Goal: Use online tool/utility: Utilize a website feature to perform a specific function

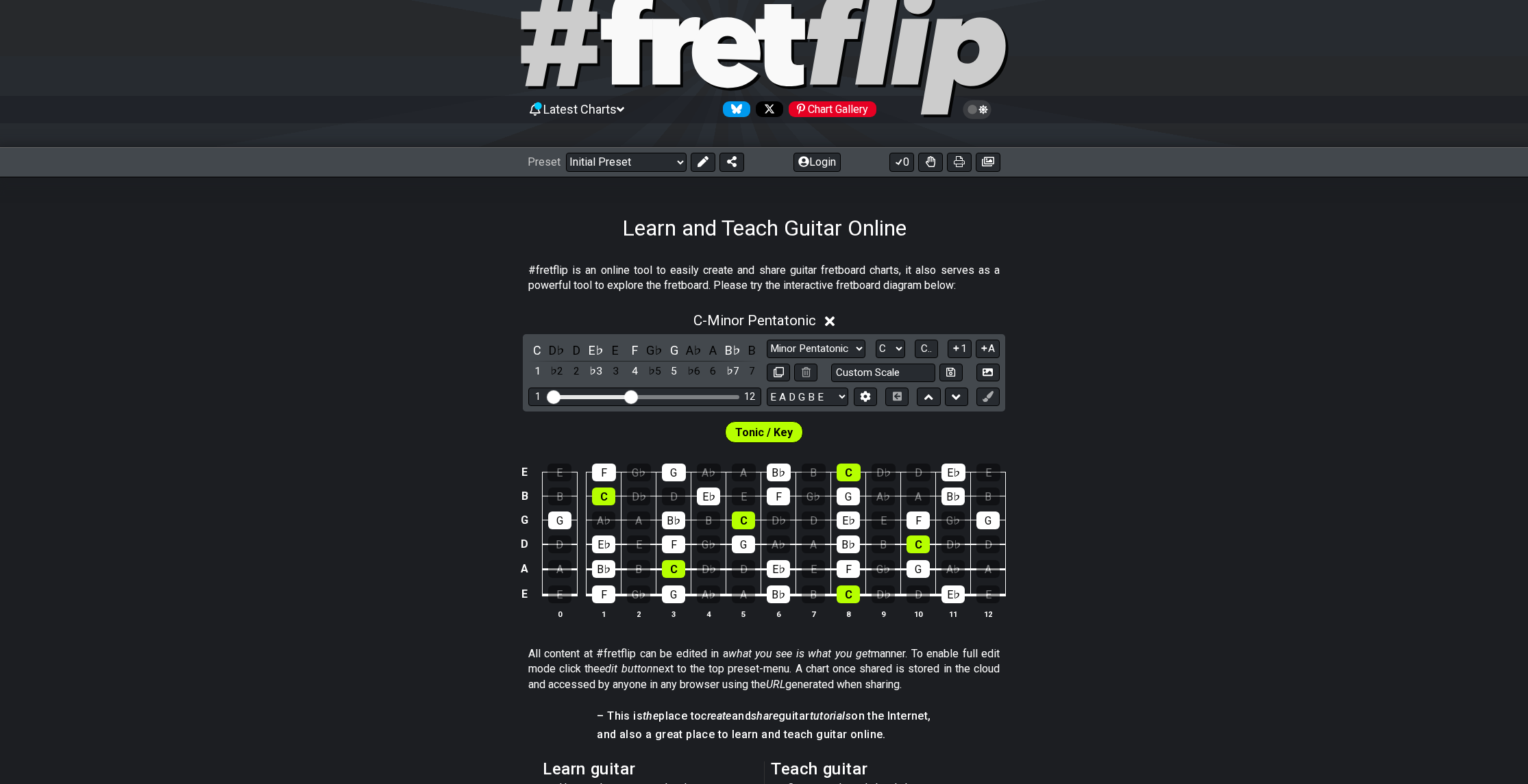
scroll to position [69, 0]
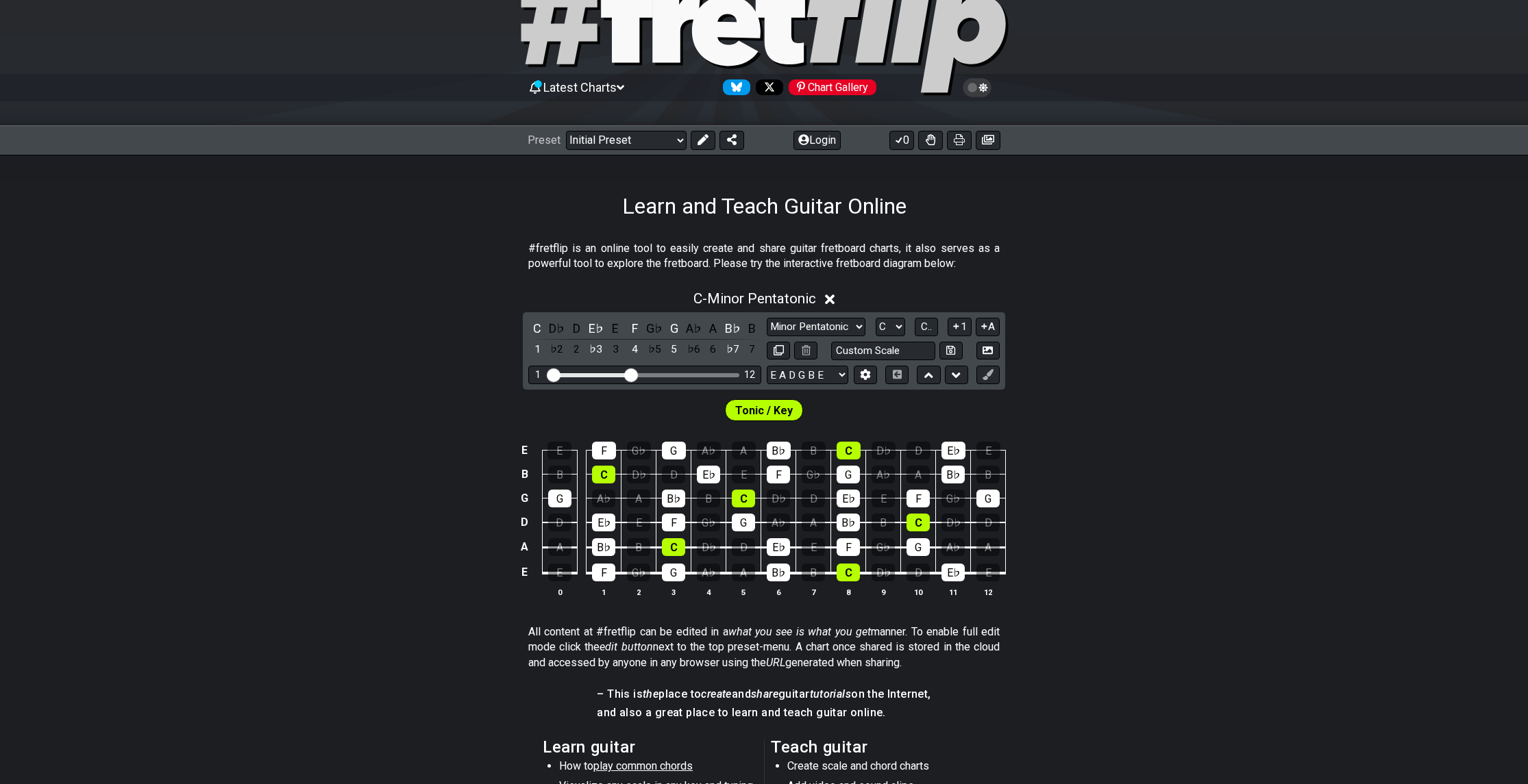
click at [759, 403] on span "Tonic / Key" at bounding box center [763, 411] width 58 height 20
click at [813, 327] on select "Minor Pentatonic Click to edit Minor Pentatonic Major Pentatonic Minor Blues Ma…" at bounding box center [816, 327] width 99 height 19
click at [814, 327] on select "Minor Pentatonic Click to edit Minor Pentatonic Major Pentatonic Minor Blues Ma…" at bounding box center [816, 327] width 99 height 19
click at [769, 305] on span "C - Minor Pentatonic" at bounding box center [754, 299] width 122 height 16
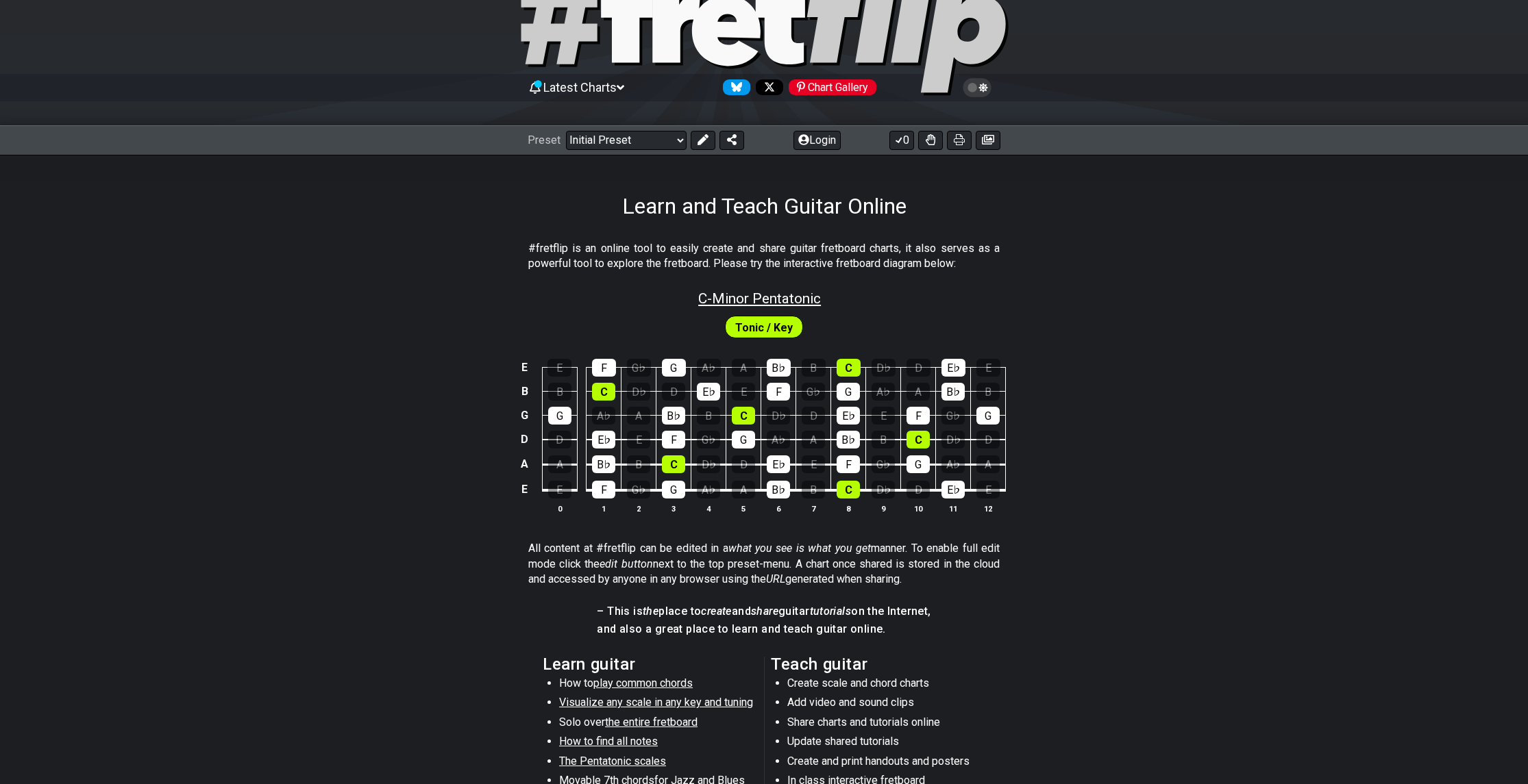
click at [798, 301] on span "C - Minor Pentatonic" at bounding box center [760, 299] width 122 height 16
select select "C"
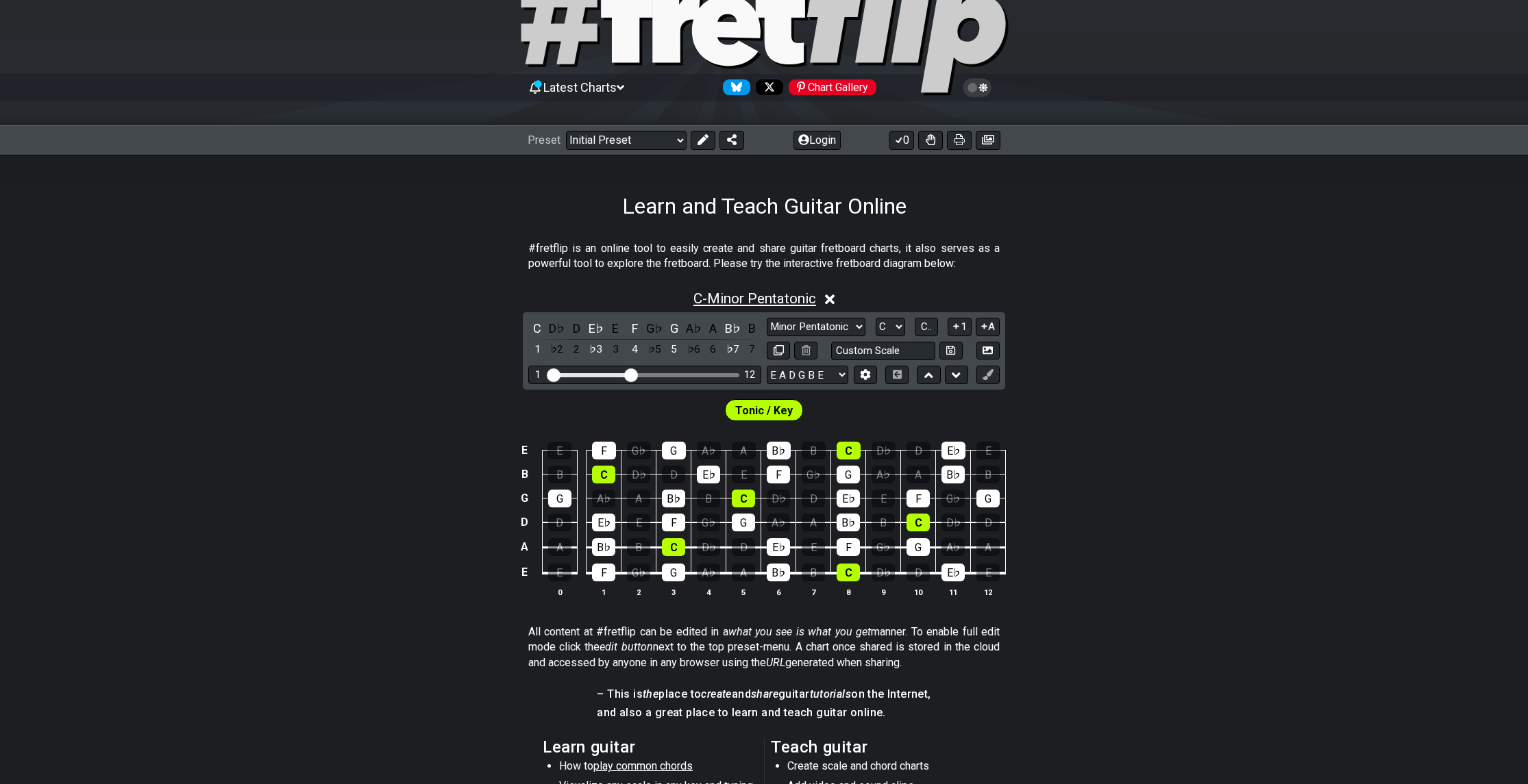
click at [798, 301] on span "C - Minor Pentatonic" at bounding box center [754, 299] width 122 height 16
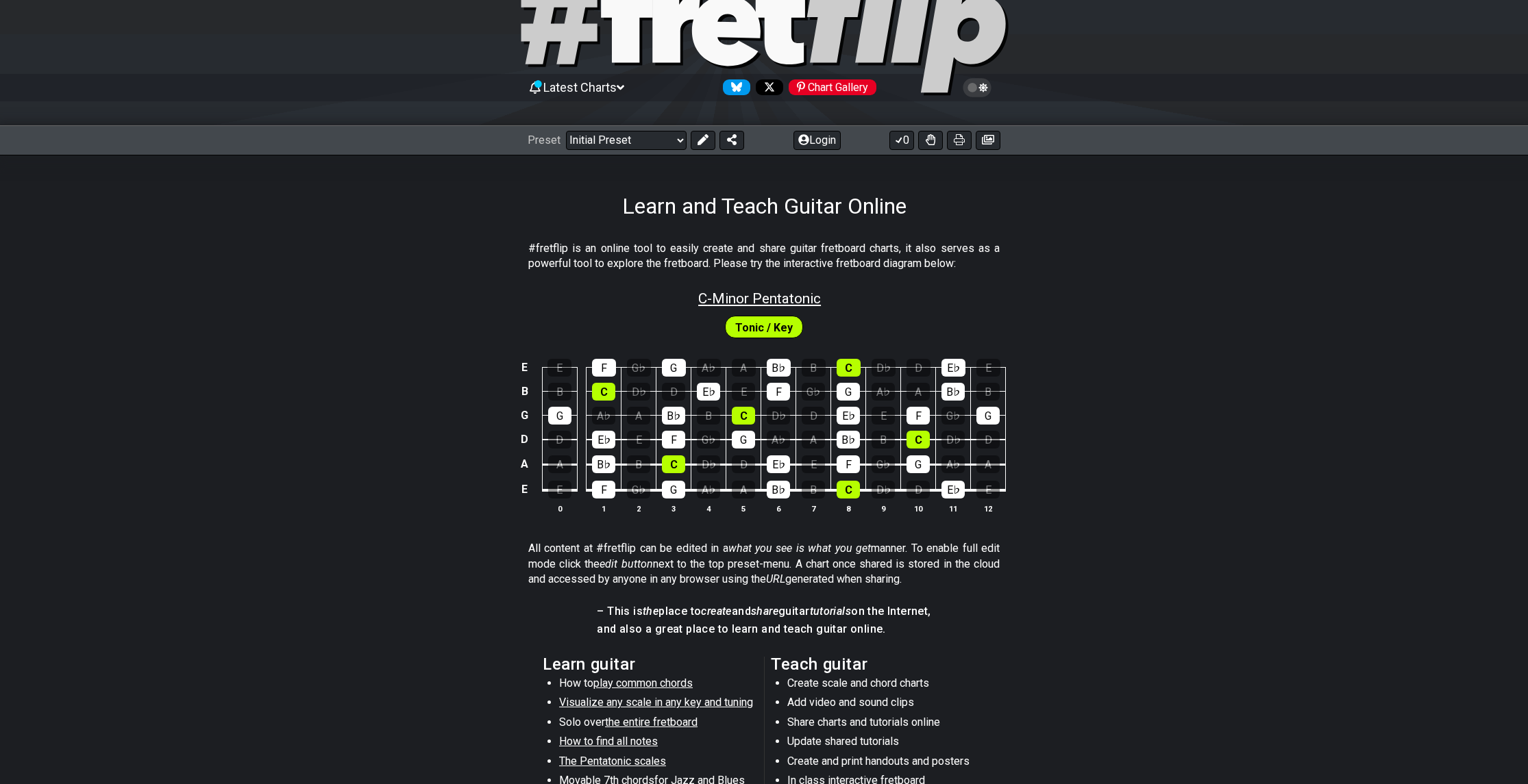
click at [798, 301] on span "C - Minor Pentatonic" at bounding box center [760, 299] width 122 height 16
select select "C"
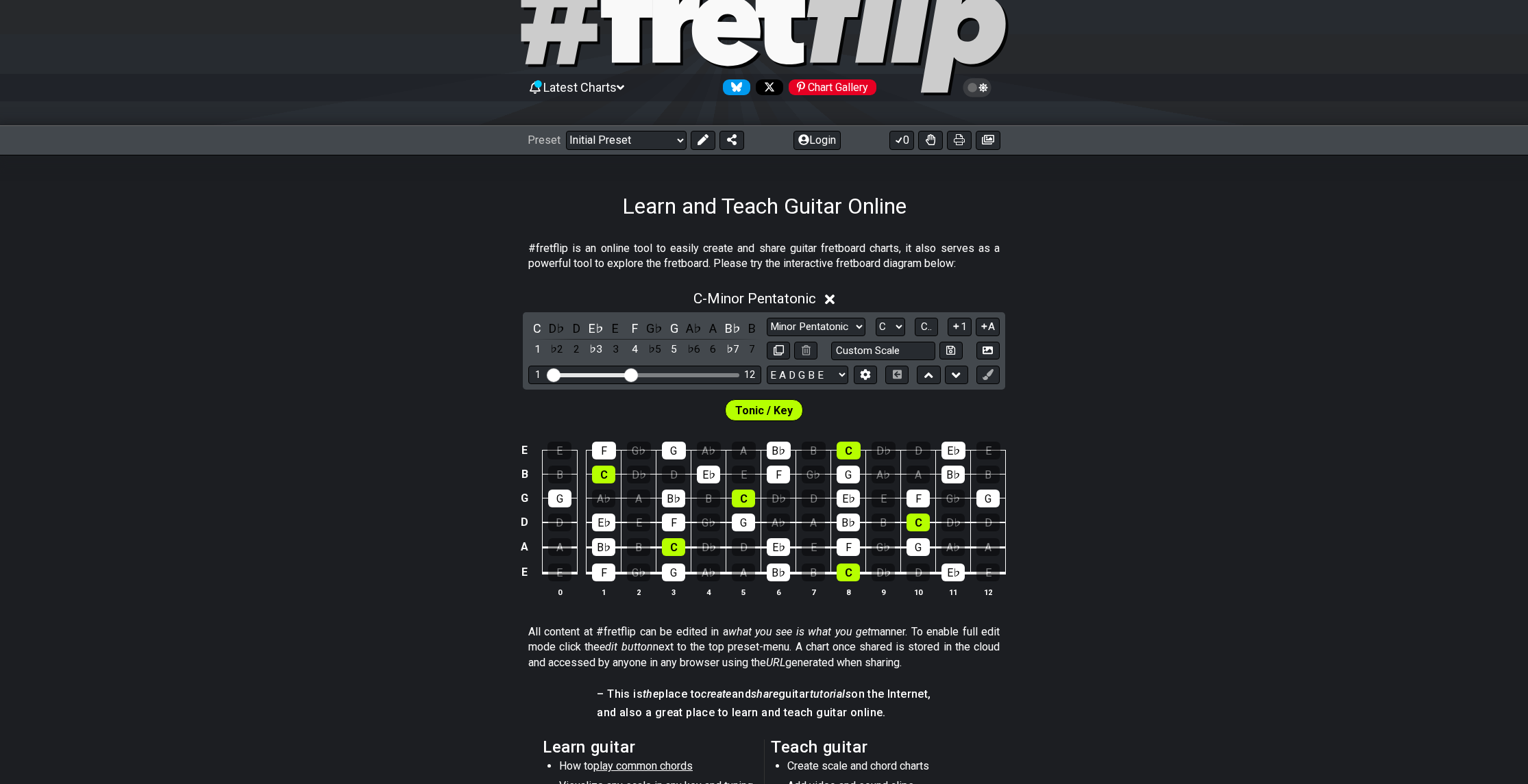
click at [834, 299] on icon at bounding box center [830, 299] width 10 height 10
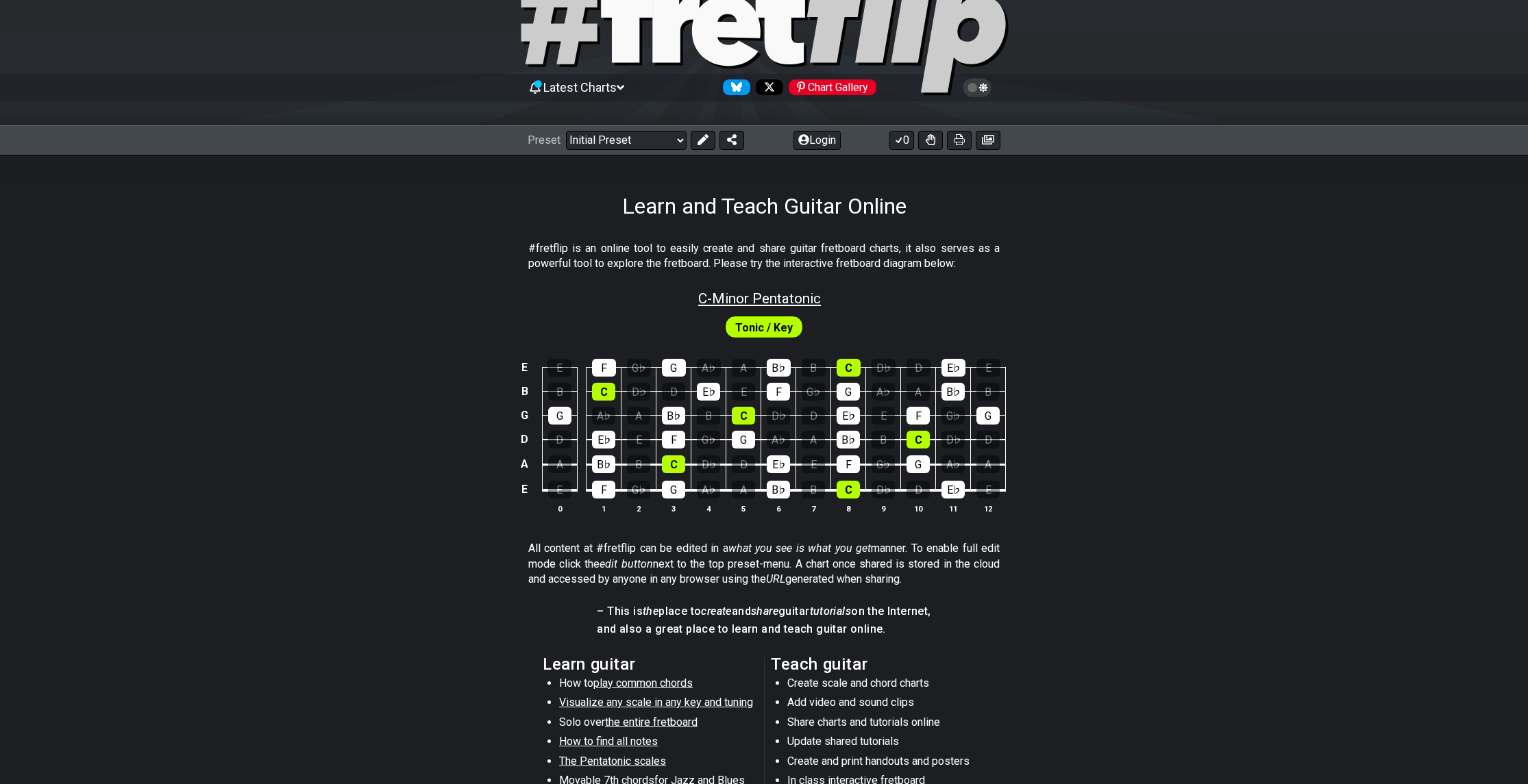
click at [784, 299] on span "C - Minor Pentatonic" at bounding box center [760, 299] width 122 height 16
select select "C"
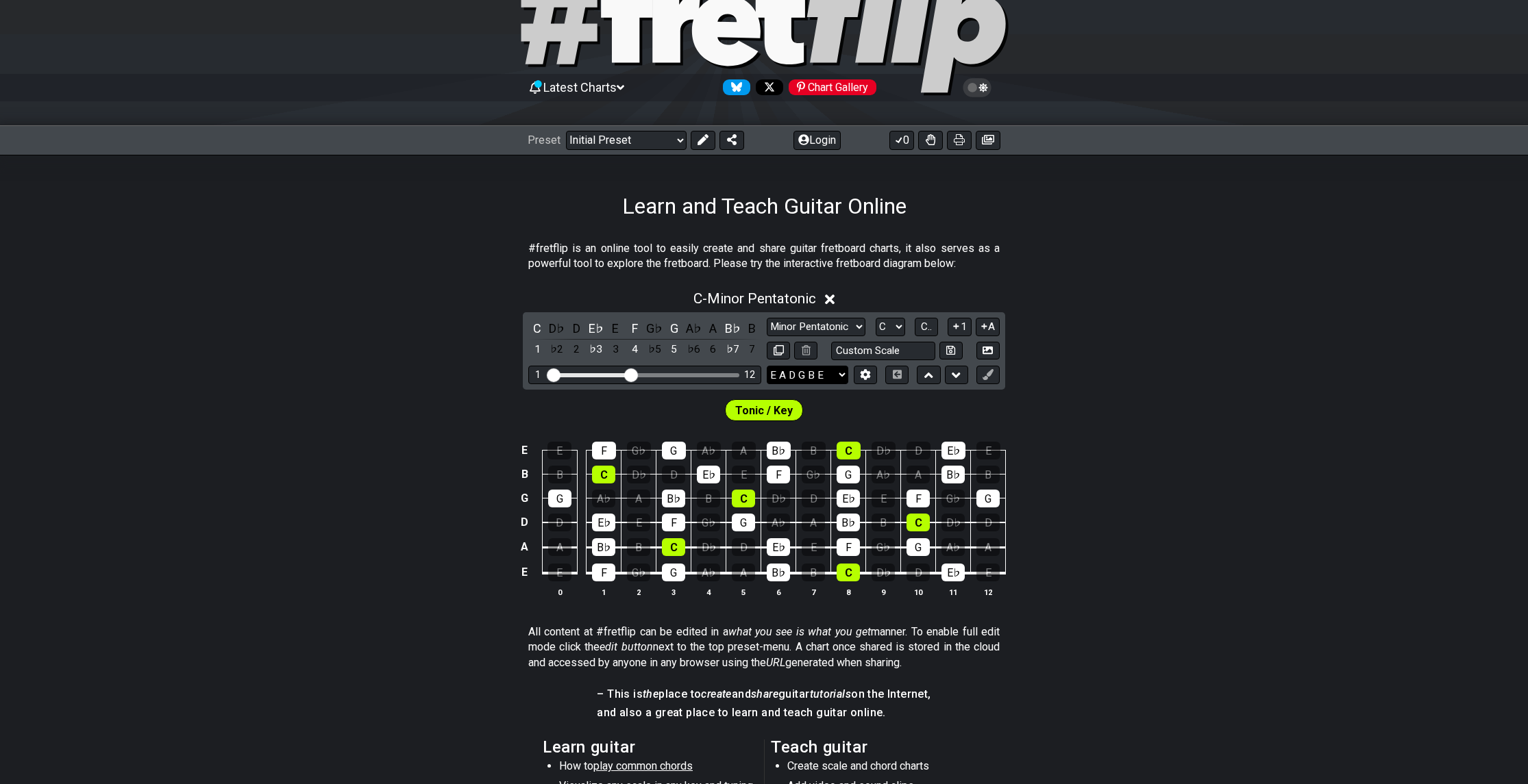
click at [800, 370] on select "E A D G B E E A D G B E E A D G B E B E A D F♯ B A D G C E A D A D G B E E♭ A♭ …" at bounding box center [807, 375] width 81 height 19
click at [535, 328] on div "C" at bounding box center [537, 328] width 18 height 19
click at [535, 329] on div "C" at bounding box center [537, 328] width 18 height 19
click at [803, 345] on icon at bounding box center [806, 350] width 9 height 10
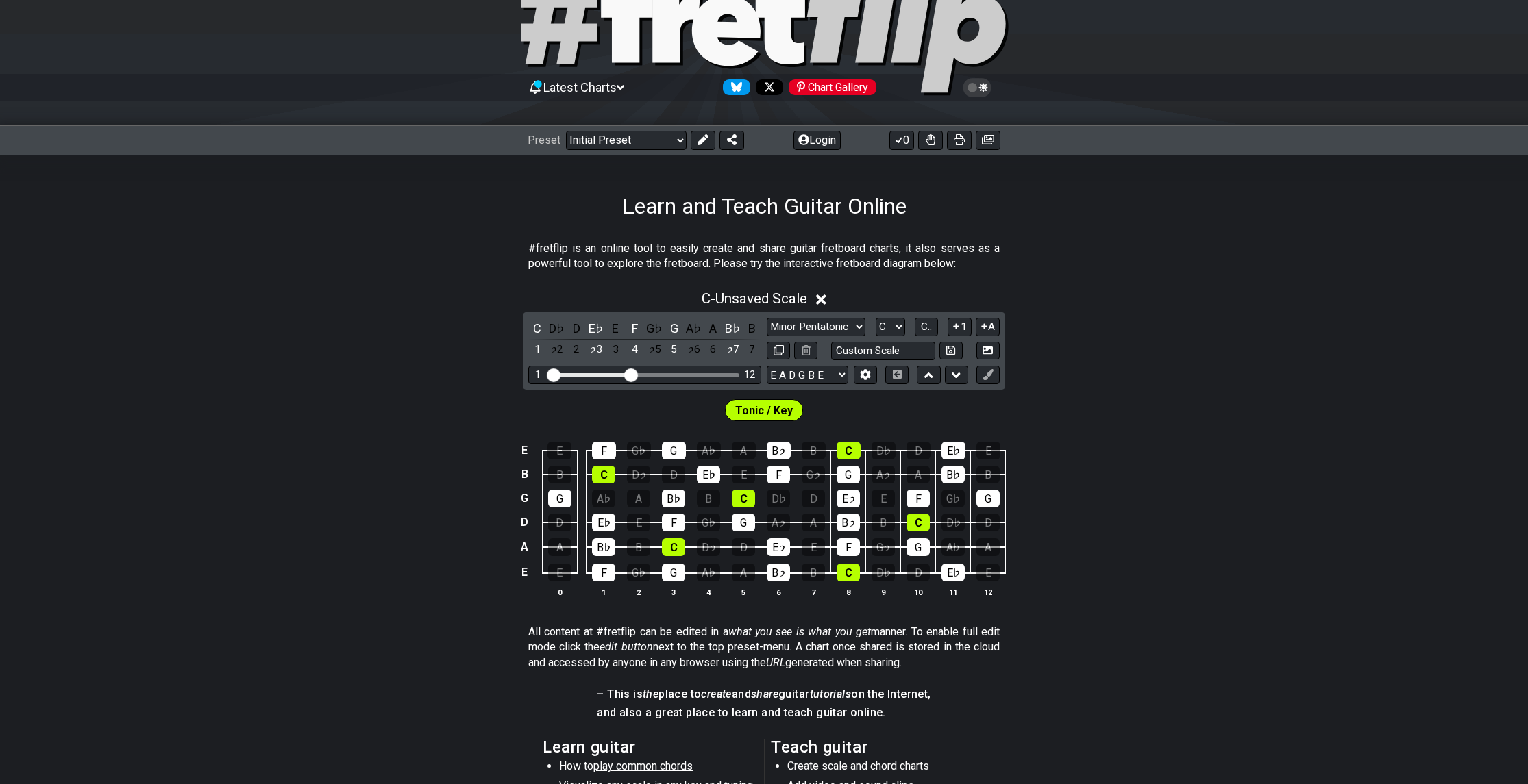
click at [821, 299] on icon at bounding box center [822, 299] width 10 height 14
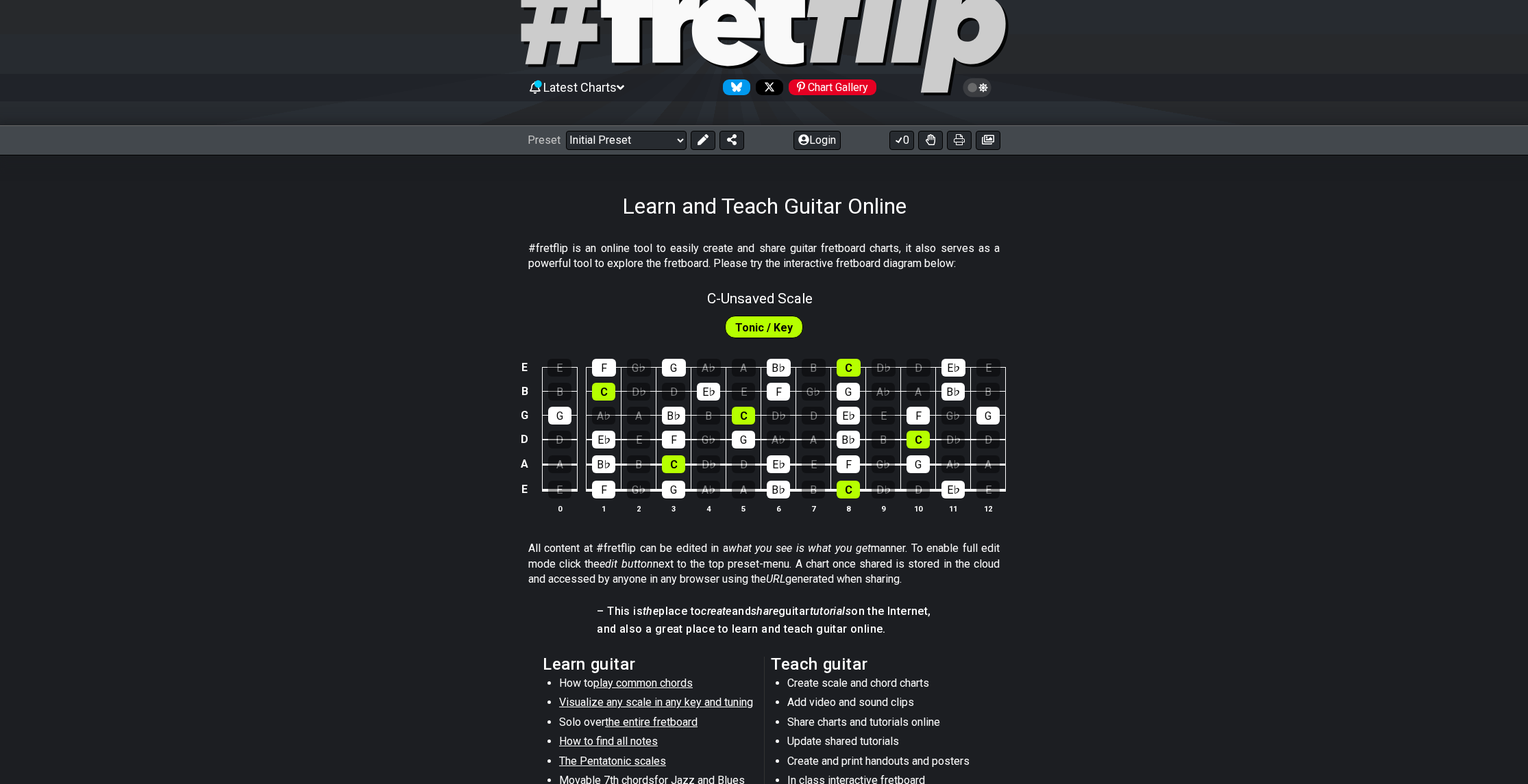
click at [822, 300] on div "C - Unsaved Scale" at bounding box center [764, 294] width 1528 height 24
select select "C"
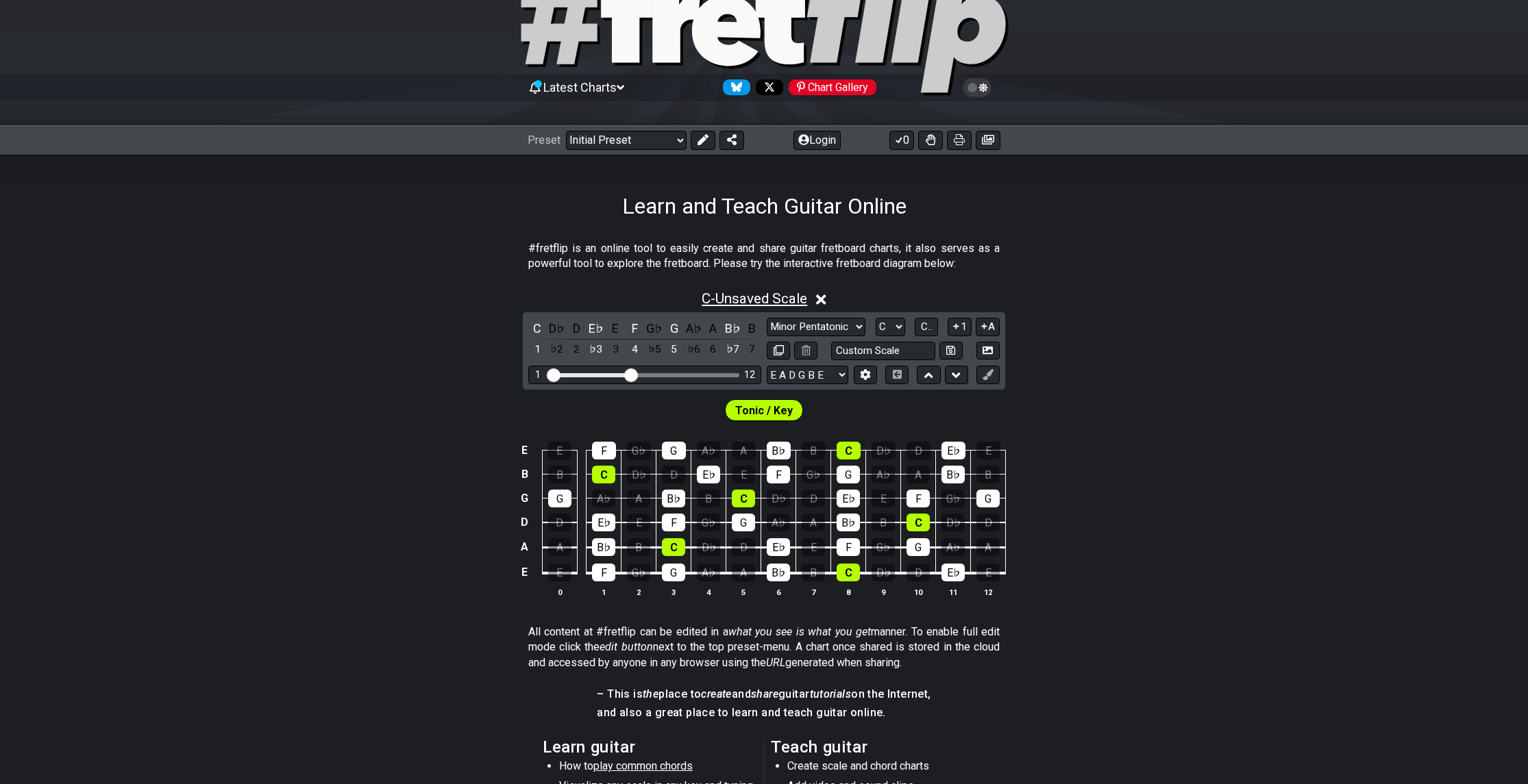
click at [801, 298] on span "C - Unsaved Scale" at bounding box center [754, 299] width 105 height 16
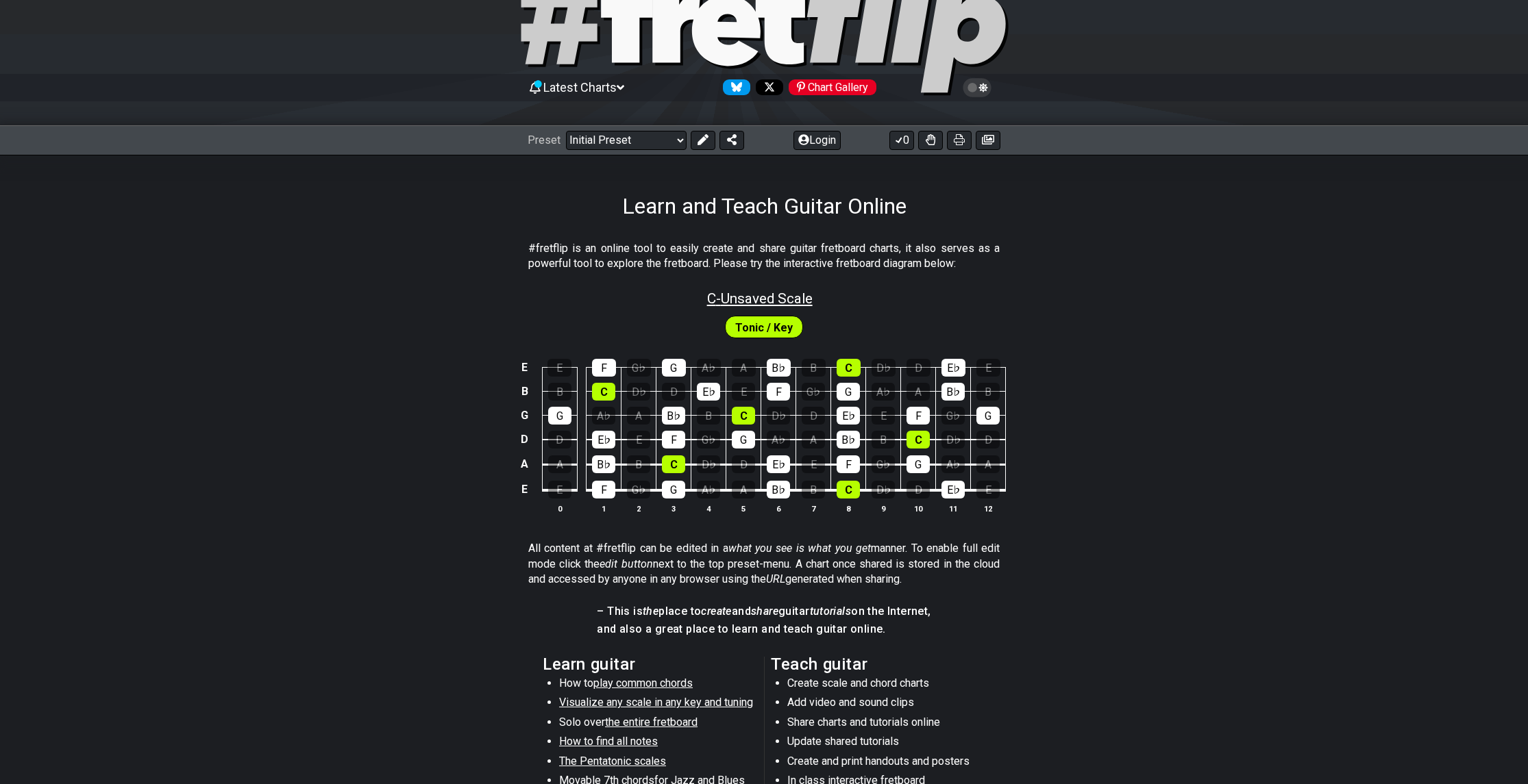
click at [801, 298] on span "C - Unsaved Scale" at bounding box center [760, 299] width 105 height 16
select select "C"
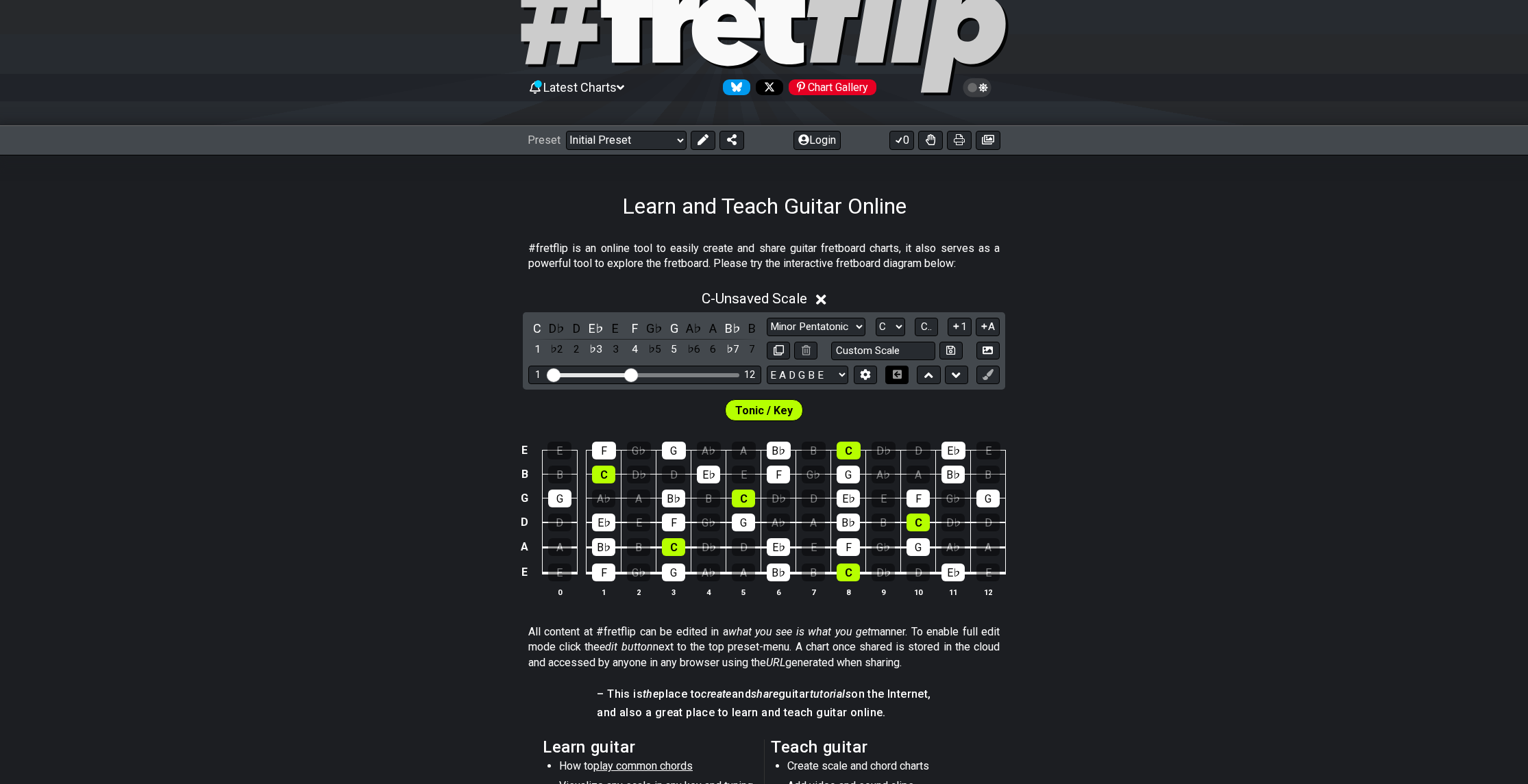
click at [905, 374] on button at bounding box center [896, 375] width 23 height 19
click at [931, 375] on icon at bounding box center [929, 375] width 9 height 5
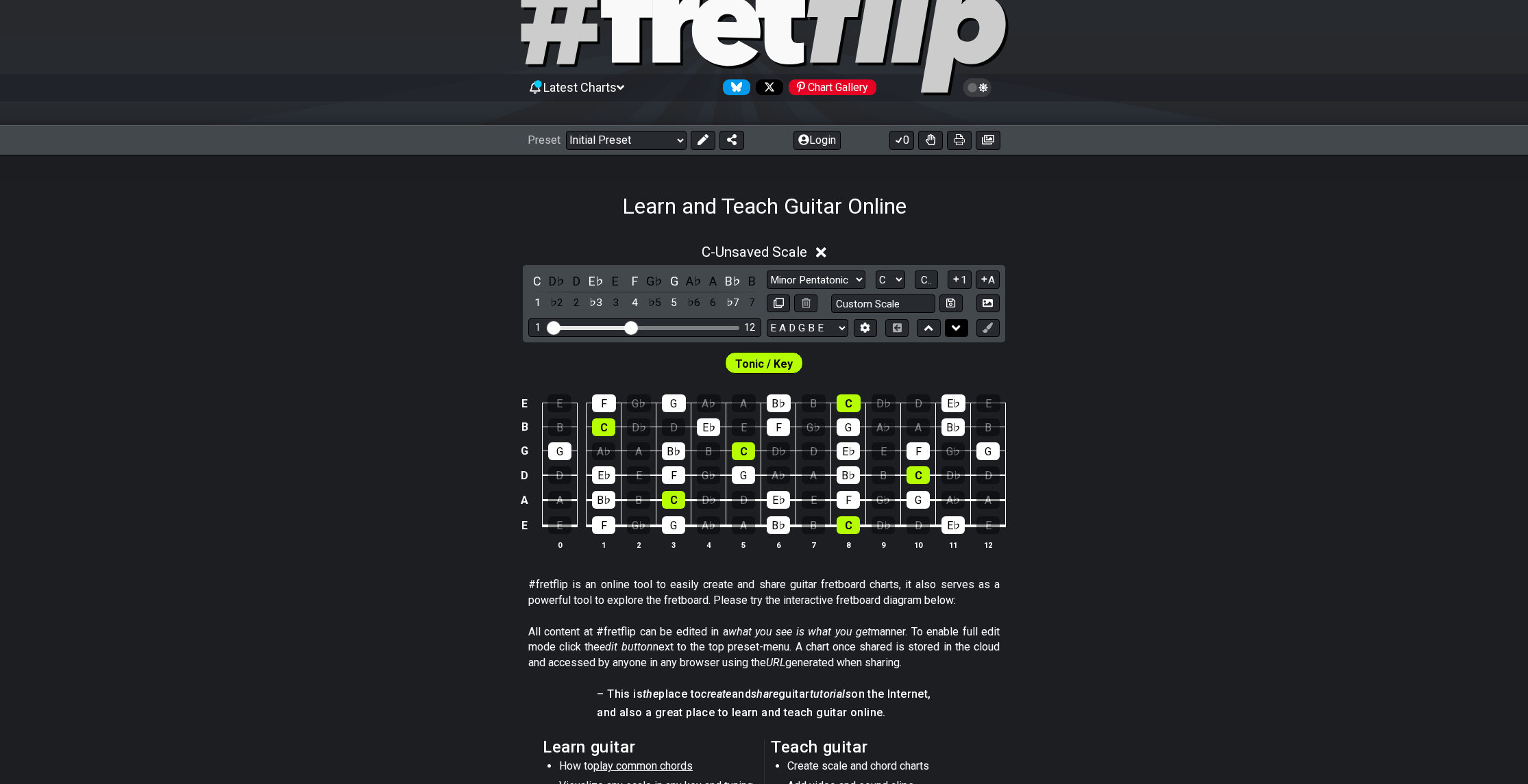
click at [954, 334] on icon at bounding box center [956, 328] width 9 height 13
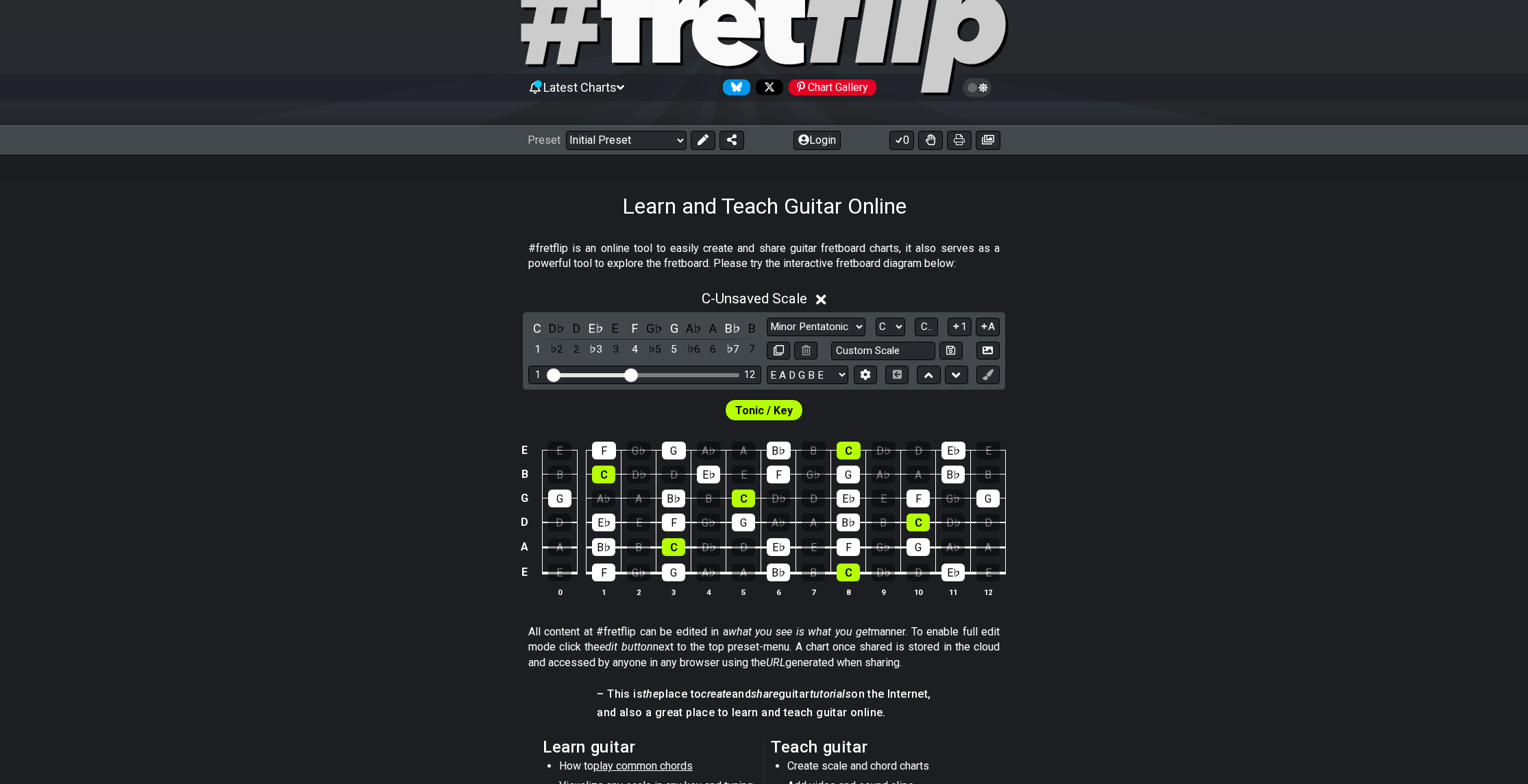
click at [790, 410] on span "Tonic / Key" at bounding box center [763, 411] width 58 height 20
click at [757, 411] on span "Tonic / Key" at bounding box center [763, 411] width 58 height 20
click at [826, 489] on td "D" at bounding box center [813, 487] width 35 height 24
click at [824, 296] on icon at bounding box center [822, 299] width 10 height 10
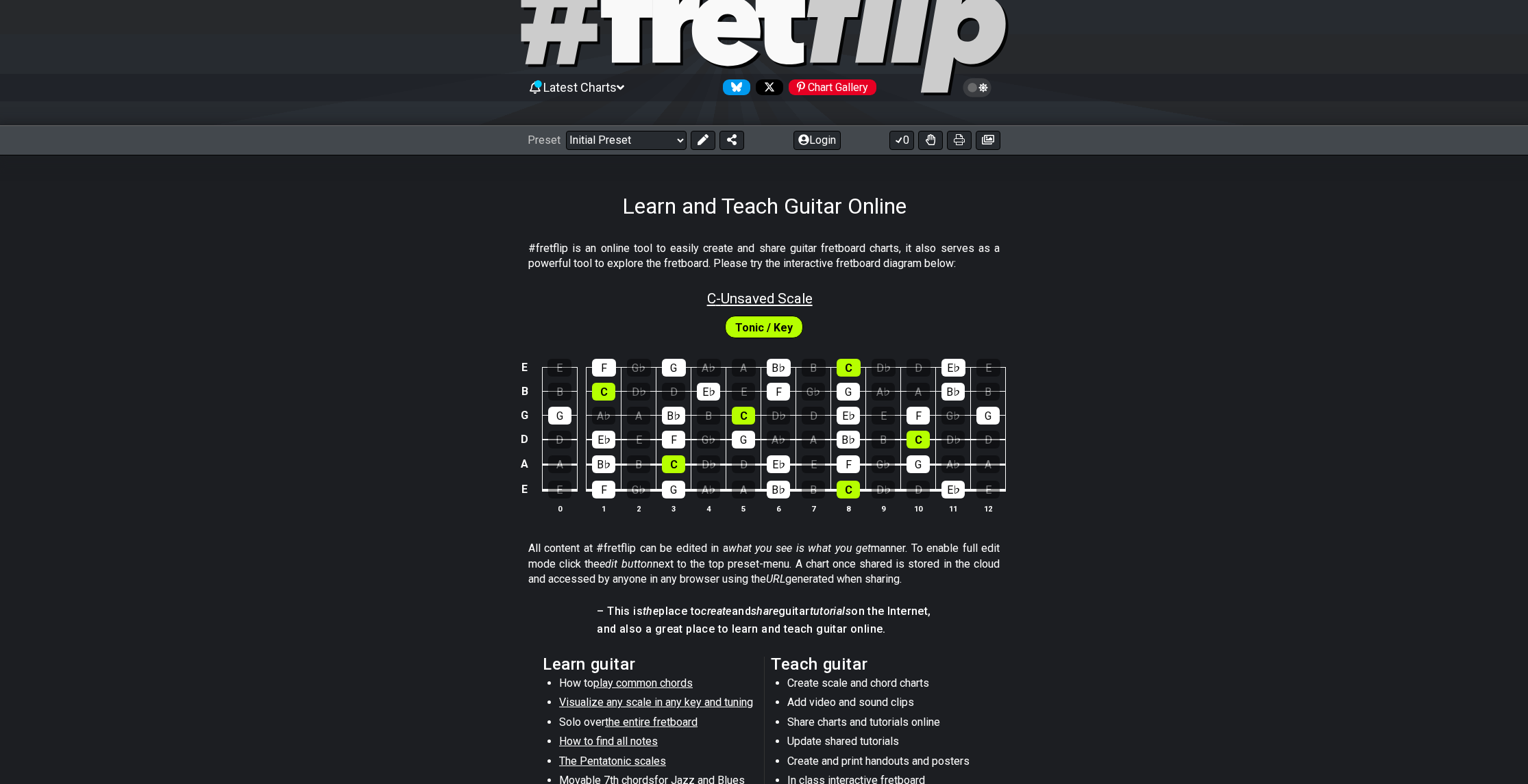
click at [783, 300] on span "C - Unsaved Scale" at bounding box center [760, 299] width 105 height 16
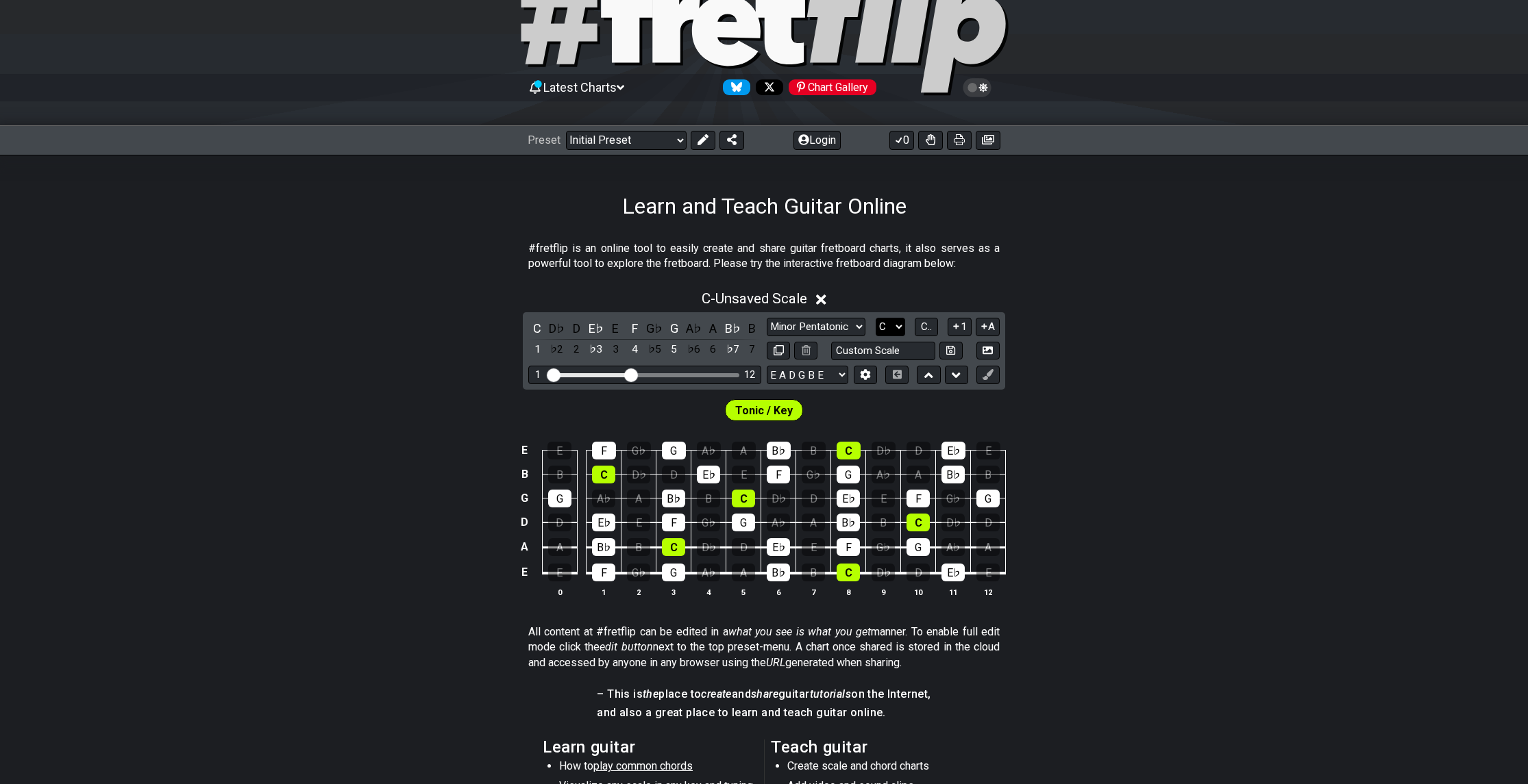
click at [883, 328] on select "A♭ A A♯ B♭ B C C♯ D♭ D D♯ E♭ E F F♯ G♭ G G♯" at bounding box center [889, 327] width 29 height 19
click at [885, 329] on select "A♭ A A♯ B♭ B C C♯ D♭ D D♯ E♭ E F F♯ G♭ G G♯" at bounding box center [889, 327] width 29 height 19
click at [857, 327] on select "Minor Pentatonic Click to edit Minor Pentatonic Major Pentatonic Minor Blues Ma…" at bounding box center [816, 327] width 99 height 19
click at [767, 318] on select "Minor Pentatonic Click to edit Minor Pentatonic Major Pentatonic Minor Blues Ma…" at bounding box center [816, 327] width 99 height 19
click at [886, 328] on select "A♭ A A♯ B♭ B C C♯ D♭ D D♯ E♭ E F F♯ G♭ G G♯" at bounding box center [889, 327] width 29 height 19
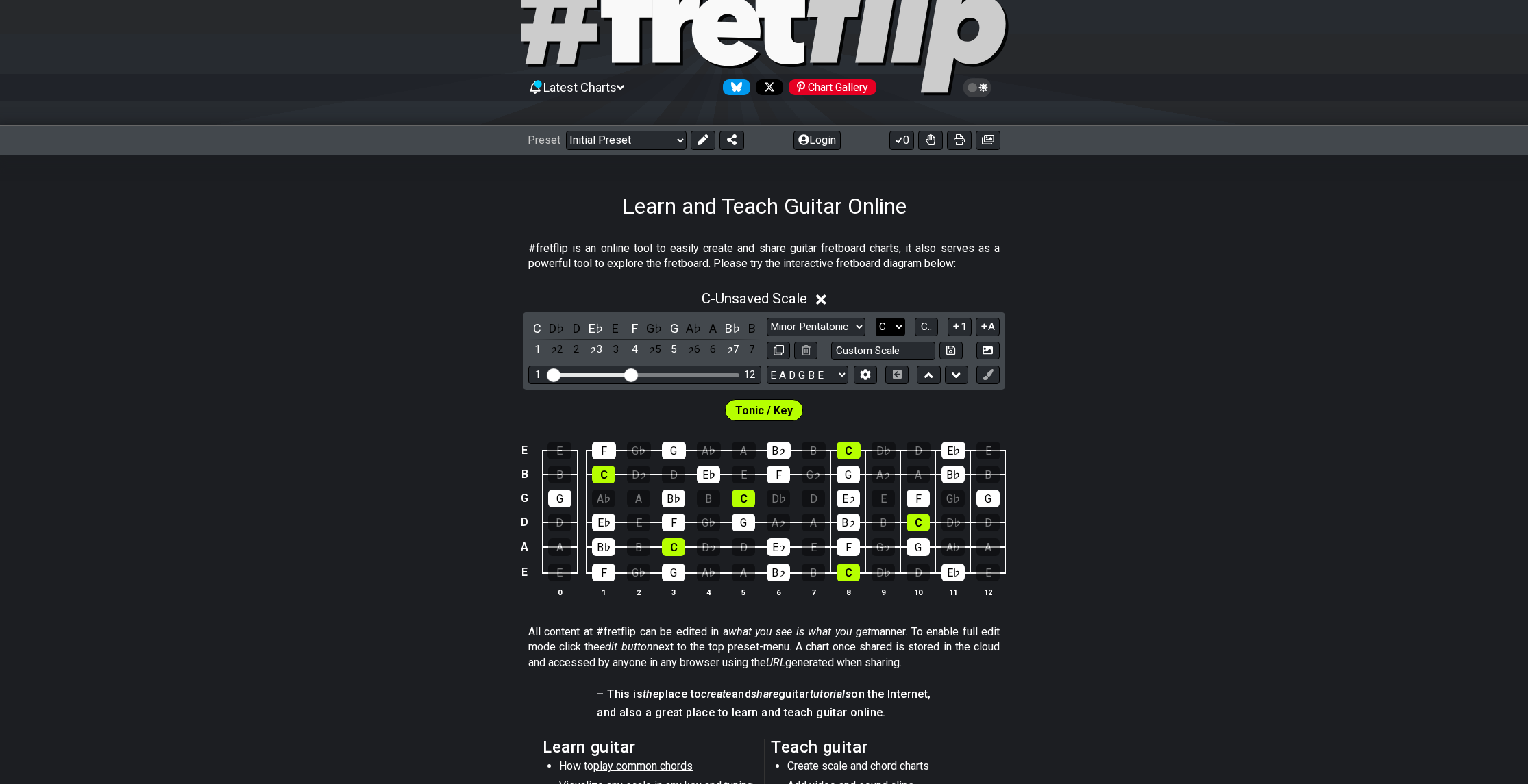
click at [891, 331] on select "A♭ A A♯ B♭ B C C♯ D♭ D D♯ E♭ E F F♯ G♭ G G♯" at bounding box center [889, 327] width 29 height 19
click at [930, 329] on span "C.." at bounding box center [926, 326] width 11 height 13
click at [930, 329] on span "1..7" at bounding box center [925, 326] width 16 height 13
click at [929, 329] on span "..." at bounding box center [926, 326] width 6 height 13
click at [929, 329] on span "C.." at bounding box center [926, 326] width 11 height 13
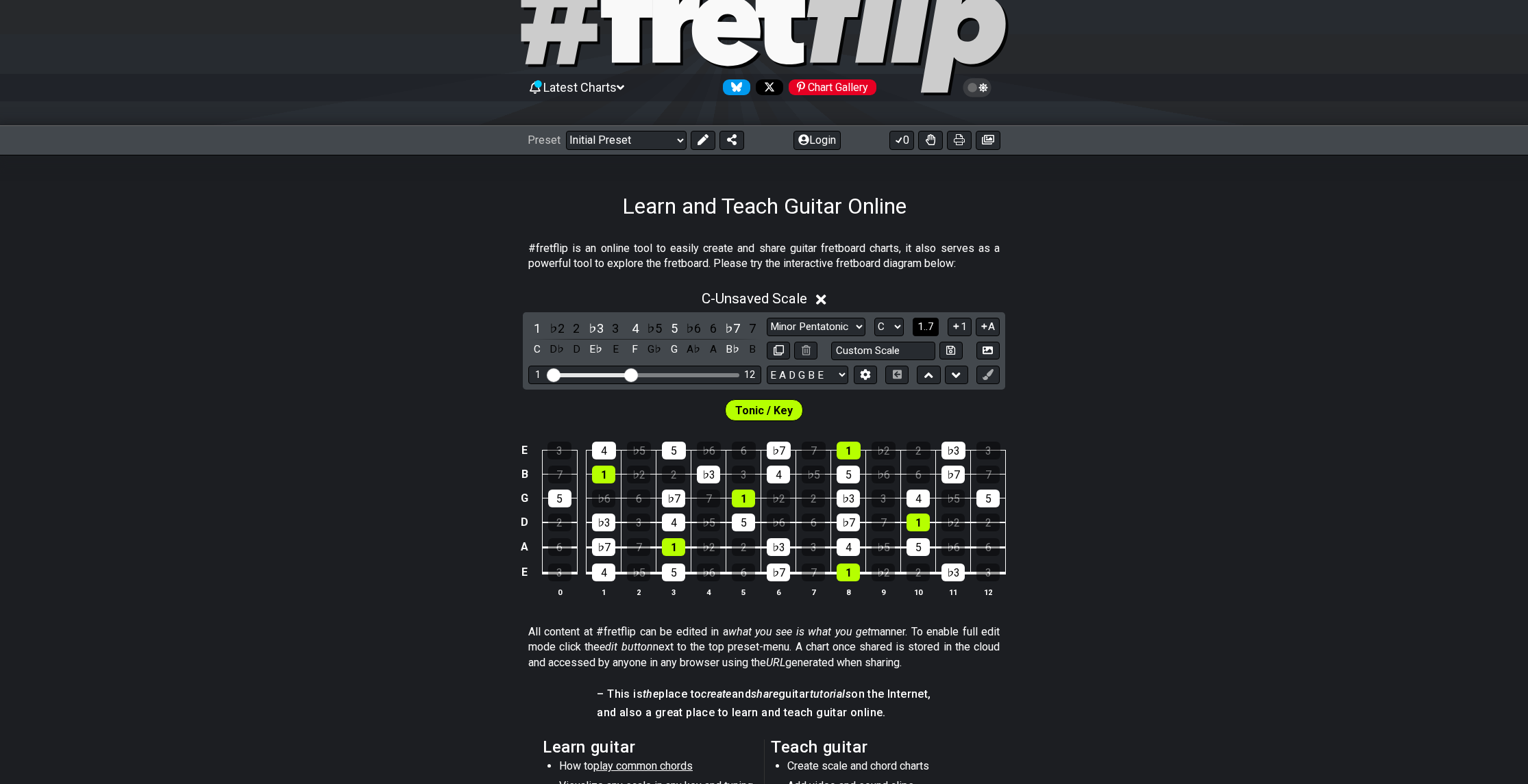
click at [929, 329] on span "1..7" at bounding box center [925, 326] width 16 height 13
click at [929, 329] on span "..." at bounding box center [926, 326] width 6 height 13
click at [884, 326] on select "A♭ A A♯ B♭ B C C♯ D♭ D D♯ E♭ E F F♯ G♭ G G♯" at bounding box center [889, 327] width 29 height 19
select select "A"
click at [875, 318] on select "A♭ A A♯ B♭ B C C♯ D♭ D D♯ E♭ E F F♯ G♭ G G♯" at bounding box center [889, 327] width 29 height 19
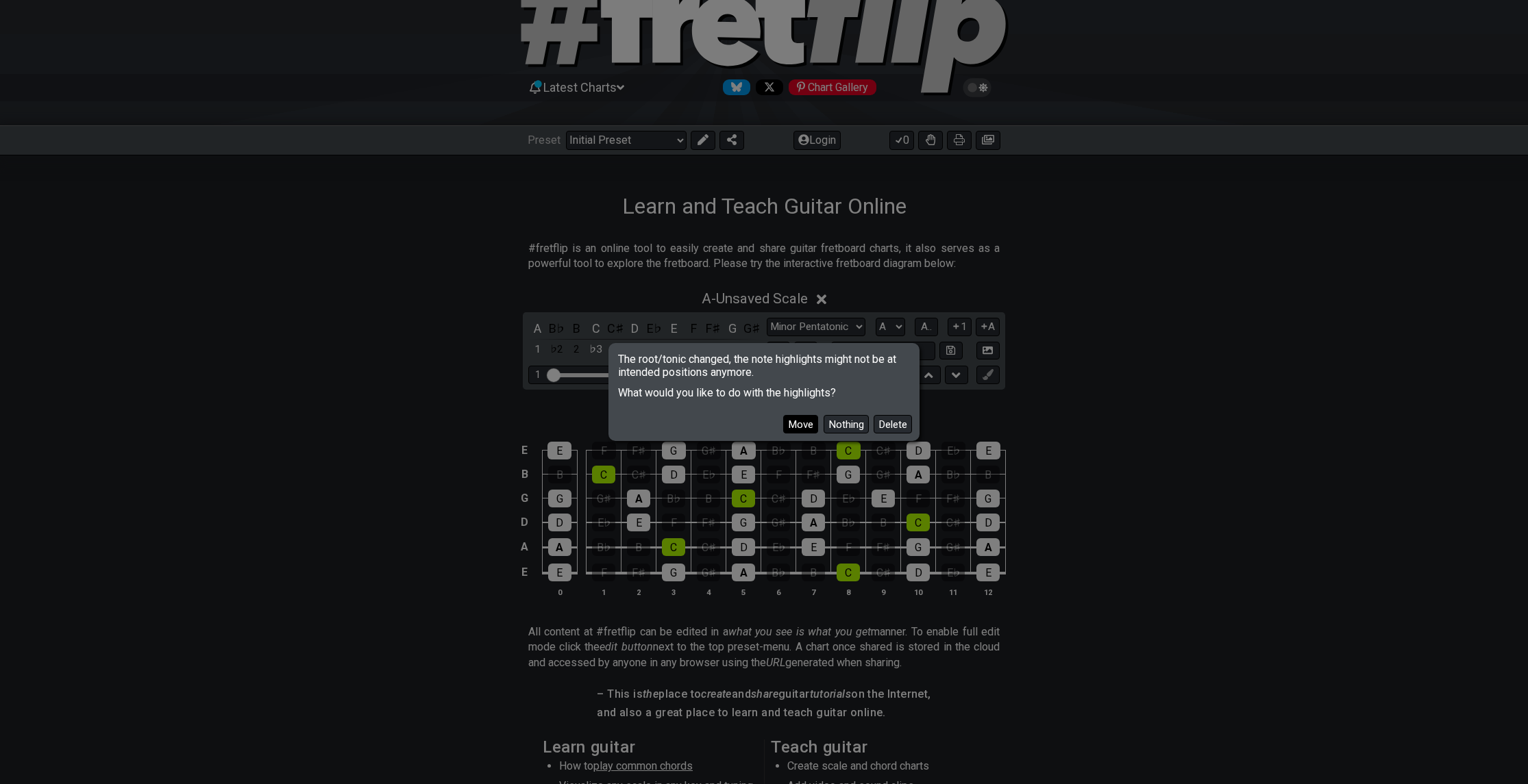
click at [803, 424] on button "Move" at bounding box center [801, 424] width 35 height 19
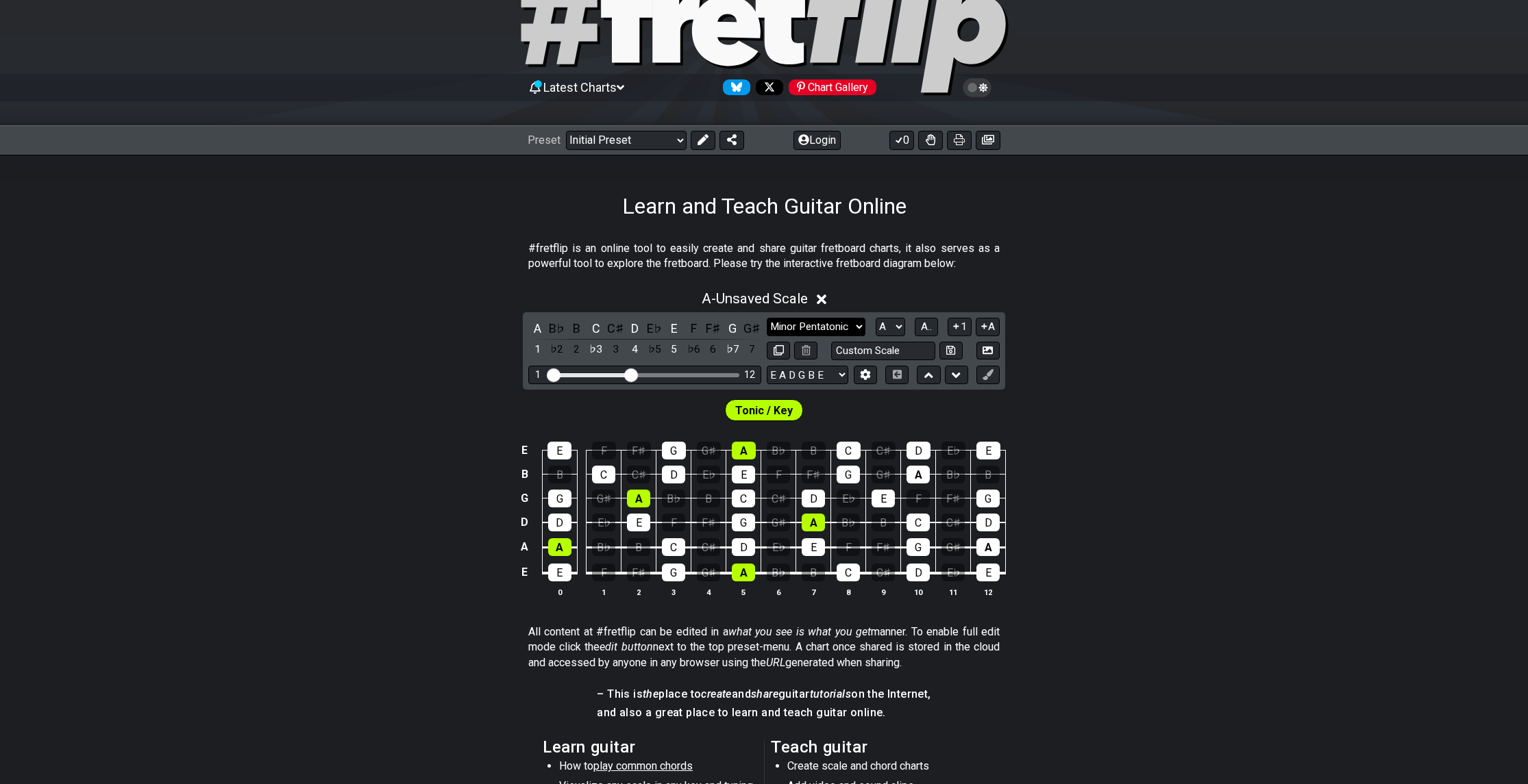
click at [855, 325] on select "Minor Pentatonic Click to edit Minor Pentatonic Major Pentatonic Minor Blues Ma…" at bounding box center [816, 327] width 99 height 19
click at [767, 318] on select "Minor Pentatonic Click to edit Minor Pentatonic Major Pentatonic Minor Blues Ma…" at bounding box center [816, 327] width 99 height 19
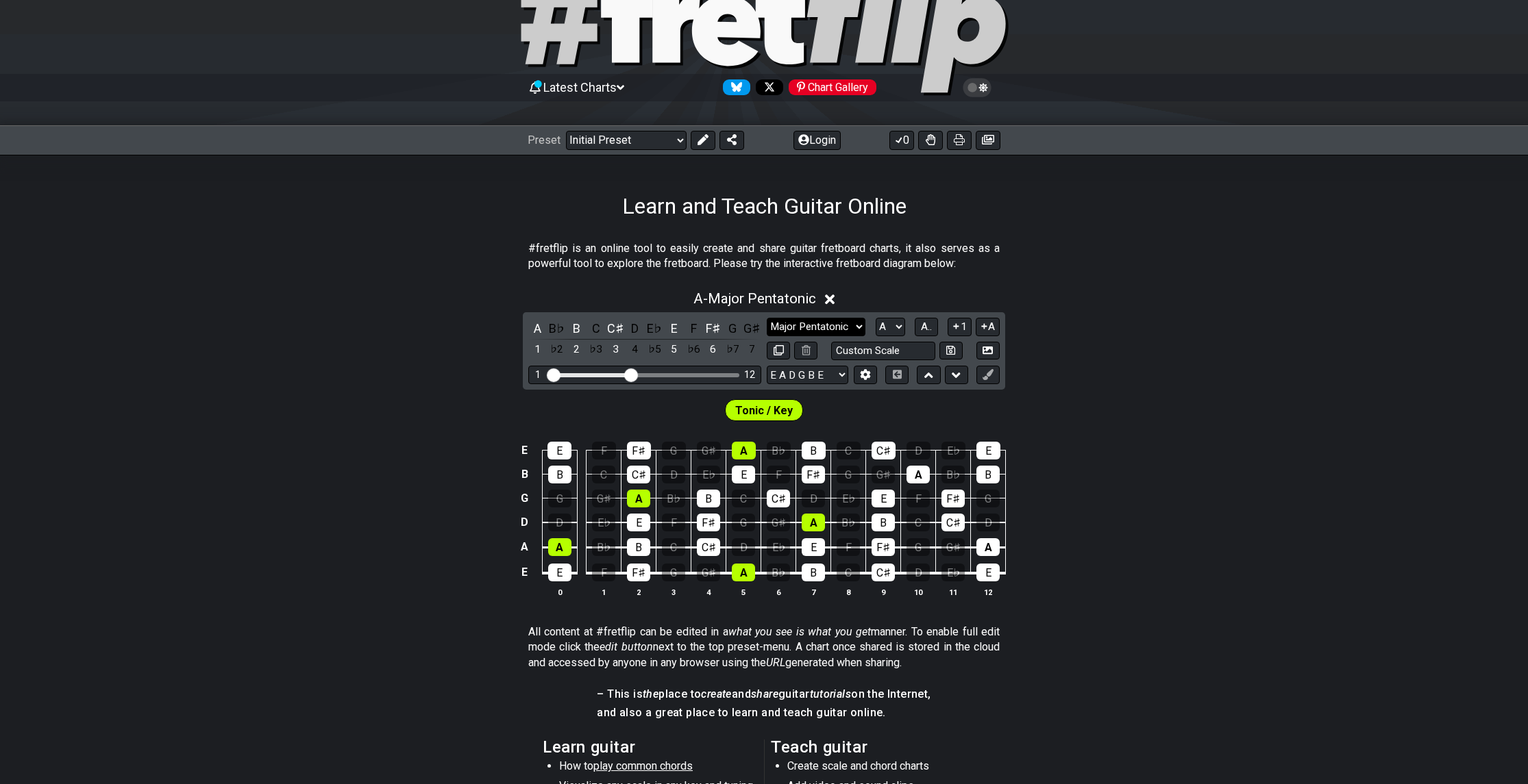
click at [818, 327] on select "Minor Pentatonic Click to edit Minor Pentatonic Major Pentatonic Minor Blues Ma…" at bounding box center [816, 327] width 99 height 19
select select "Minor Pentatonic"
click at [767, 318] on select "Minor Pentatonic Click to edit Minor Pentatonic Major Pentatonic Minor Blues Ma…" at bounding box center [816, 327] width 99 height 19
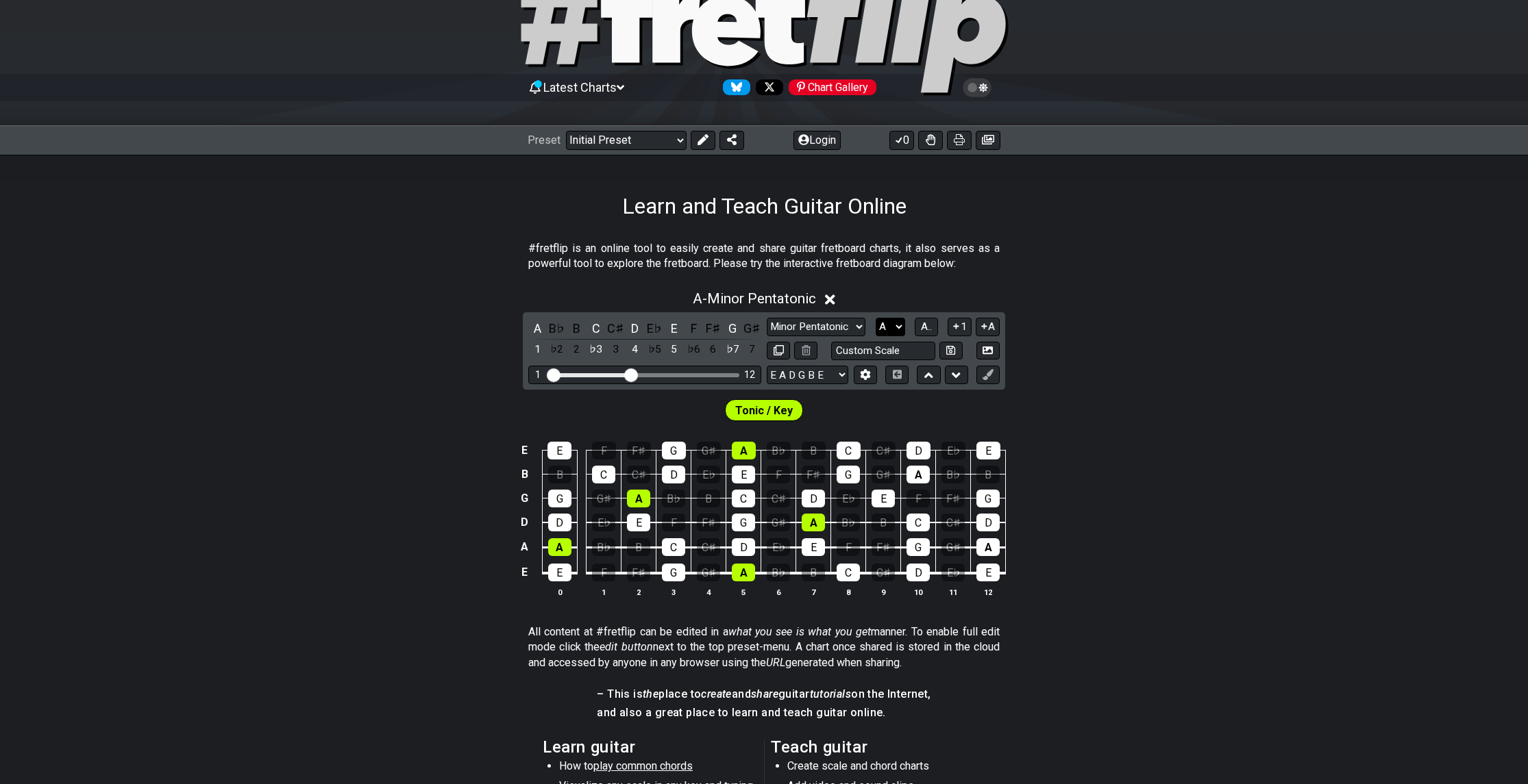
click at [889, 326] on select "A♭ A A♯ B♭ B C C♯ D♭ D D♯ E♭ E F F♯ G♭ G G♯" at bounding box center [889, 327] width 29 height 19
select select "C"
click at [875, 318] on select "A♭ A A♯ B♭ B C C♯ D♭ D D♯ E♭ E F F♯ G♭ G G♯" at bounding box center [889, 327] width 29 height 19
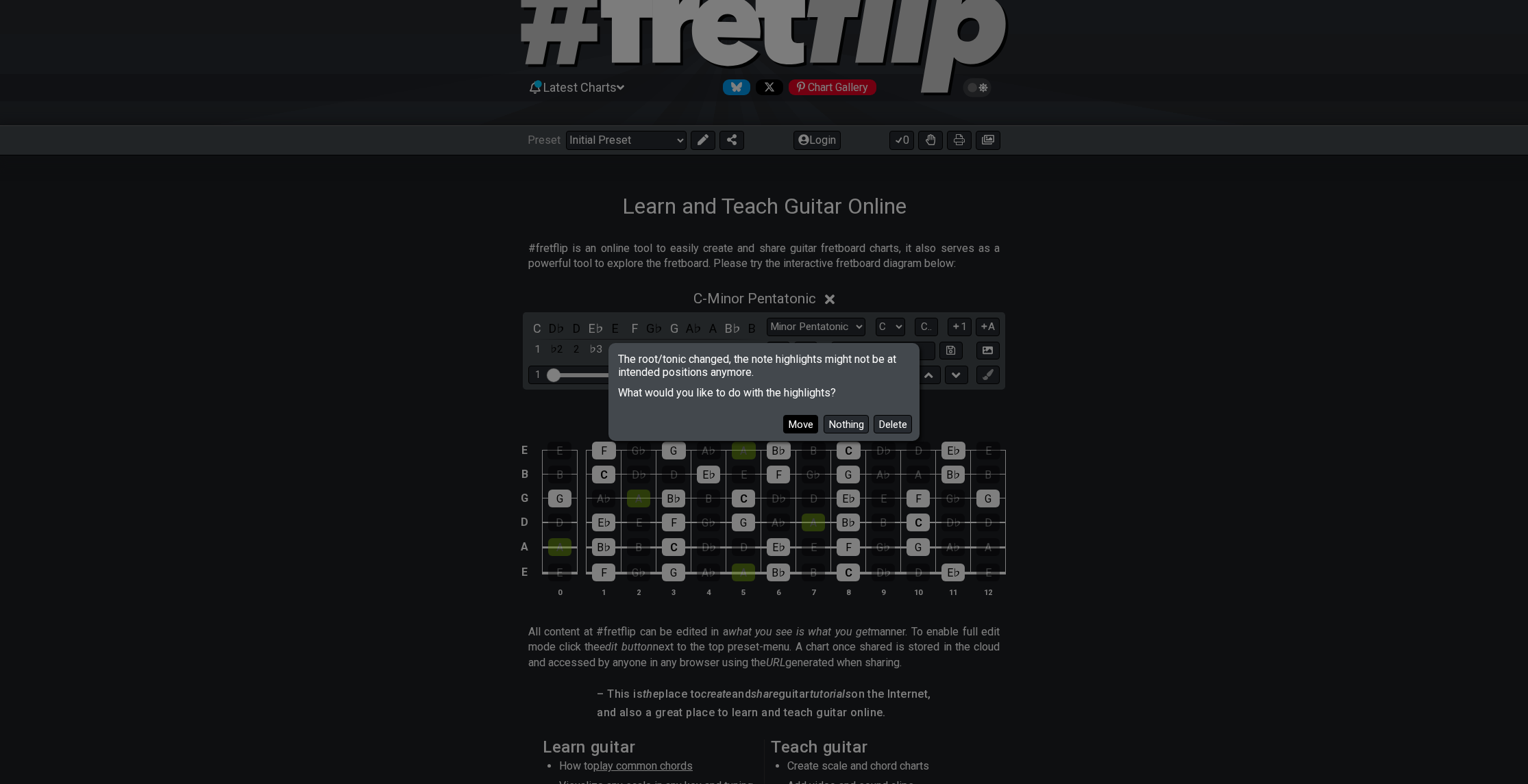
click at [796, 418] on button "Move" at bounding box center [801, 424] width 35 height 19
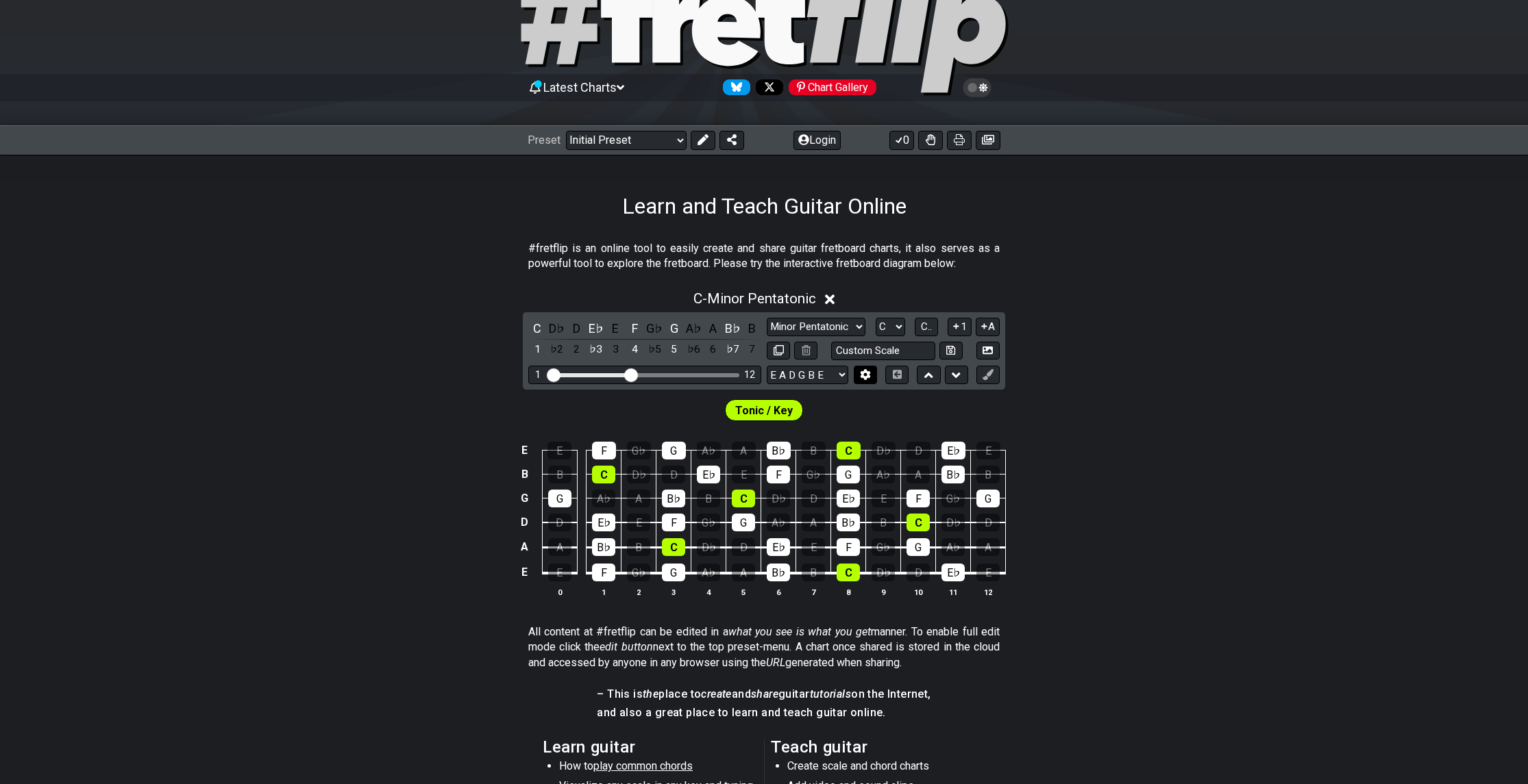
click at [869, 375] on icon at bounding box center [865, 375] width 10 height 10
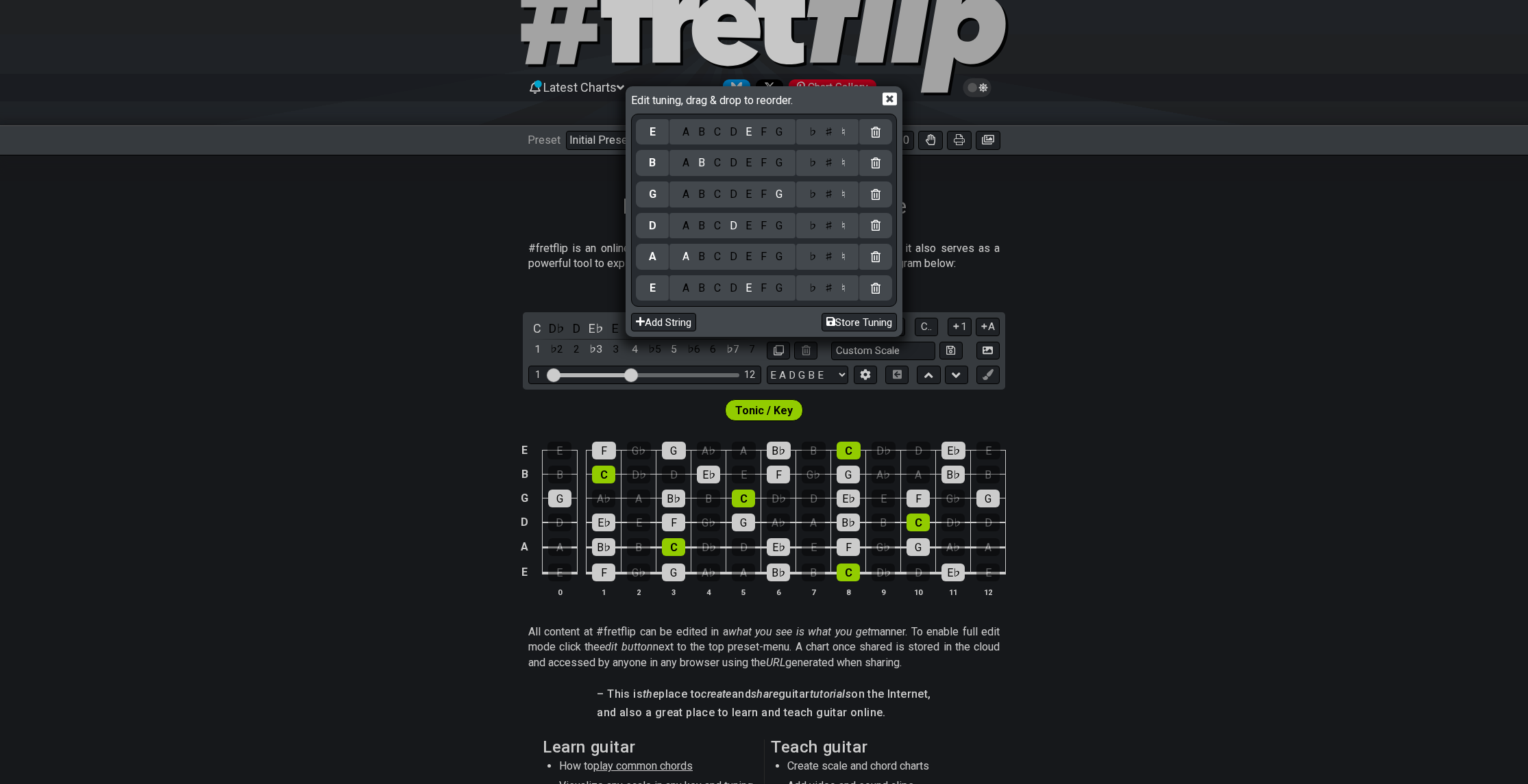
click at [872, 374] on div "Edit tuning, drag & drop to reorder. E A B C D E F G ♭ ♯ ♮ B A B C D E F G ♭ ♯ …" at bounding box center [764, 392] width 1528 height 784
click at [1190, 342] on div "Edit tuning, drag & drop to reorder. E A B C D E F G ♭ ♯ ♮ B A B C D E F G ♭ ♯ …" at bounding box center [764, 392] width 1528 height 784
click at [892, 100] on icon at bounding box center [889, 99] width 14 height 13
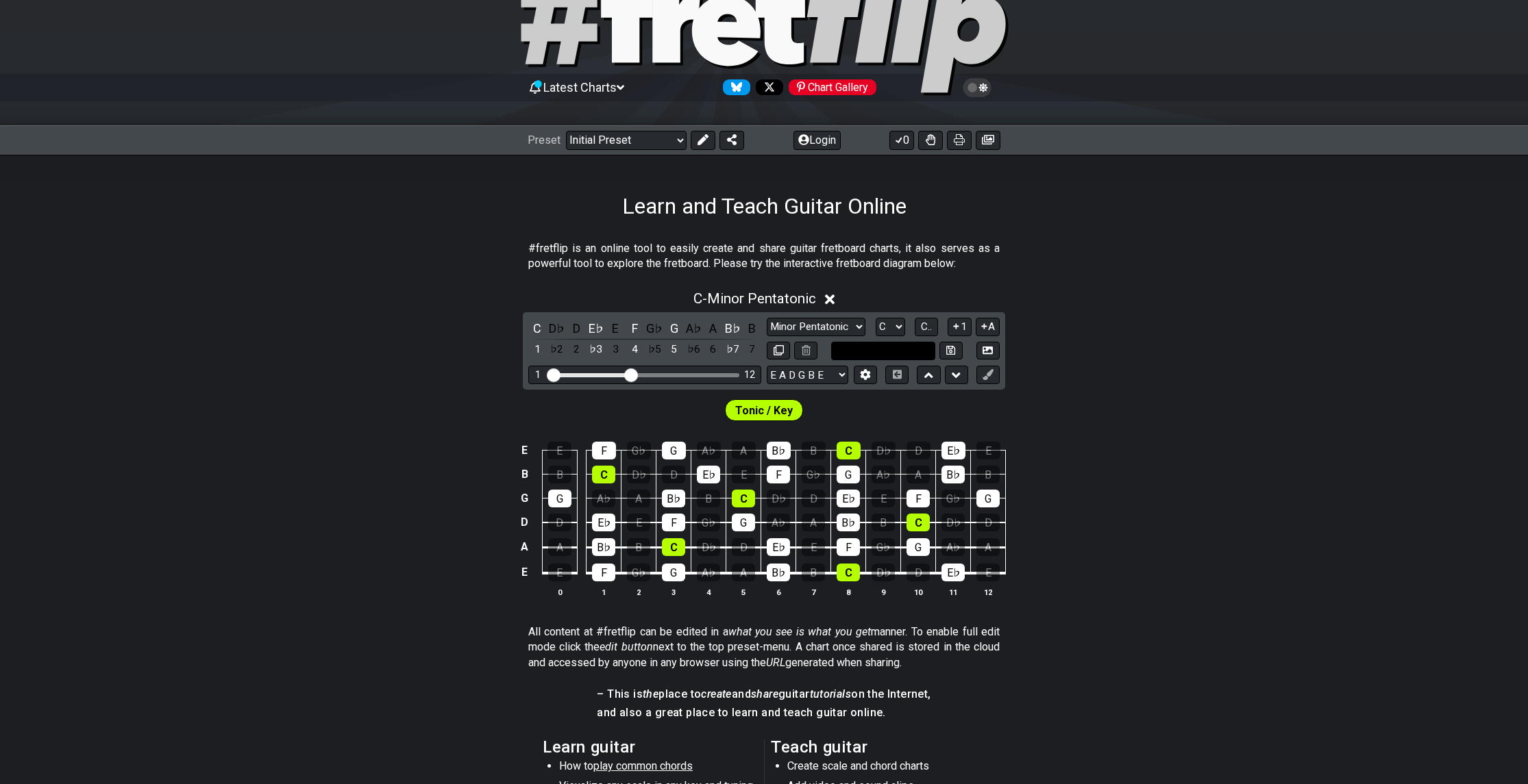
click at [897, 343] on input "text" at bounding box center [883, 351] width 104 height 19
type input "Custom Scale"
click at [1099, 333] on div "C - Minor Pentatonic C D♭ D E♭ E F G♭ G A♭ A B♭ B 1 ♭2 2 ♭3 3 4 ♭5 5 ♭6 6 ♭7 7 …" at bounding box center [764, 449] width 1528 height 335
click at [930, 326] on span "C.." at bounding box center [926, 326] width 11 height 13
click at [930, 326] on span "1..7" at bounding box center [925, 326] width 16 height 13
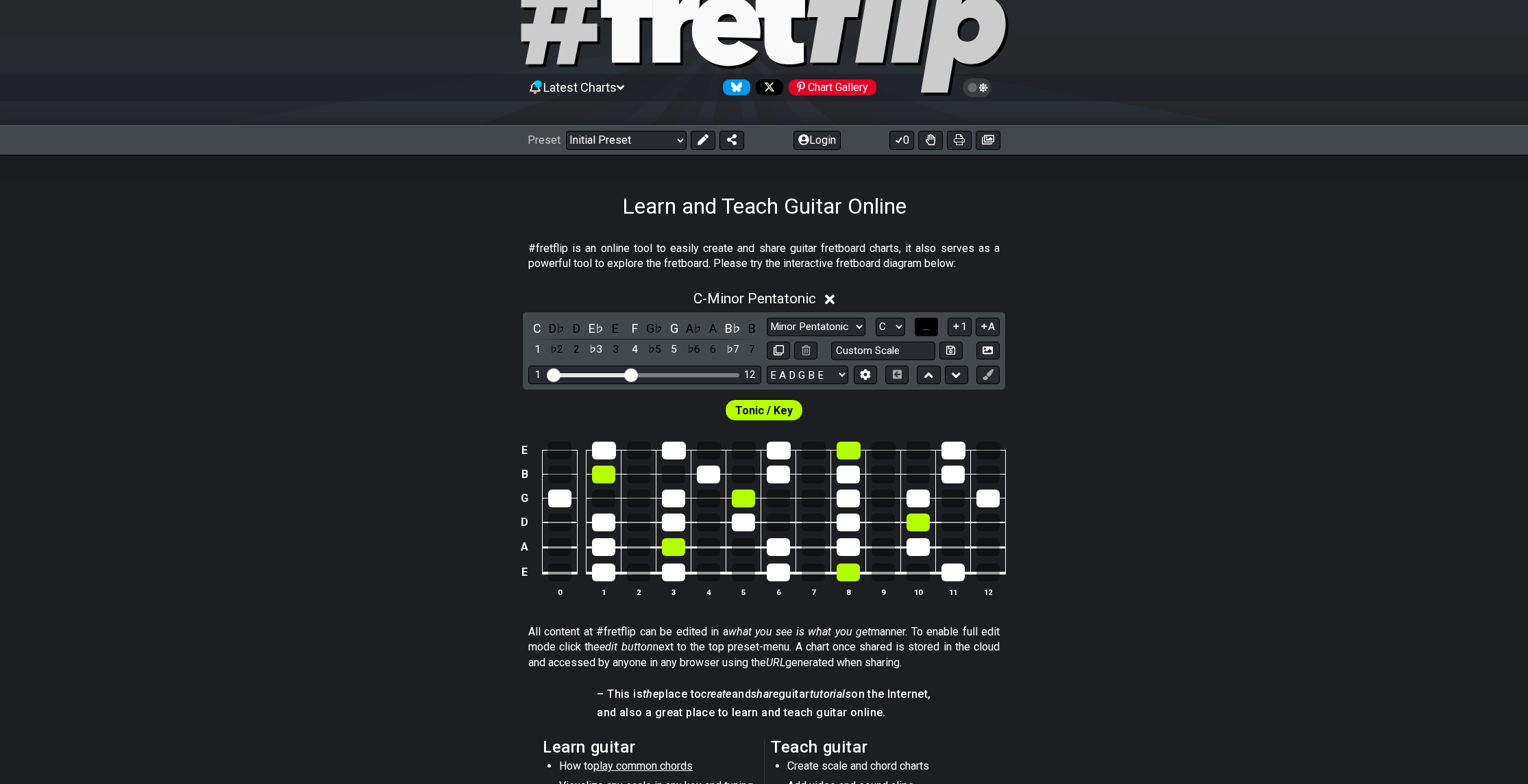
click at [929, 326] on span "..." at bounding box center [926, 326] width 6 height 13
click at [930, 326] on span "C.." at bounding box center [926, 326] width 11 height 13
click at [930, 326] on span "1..7" at bounding box center [925, 326] width 16 height 13
click at [929, 326] on span "..." at bounding box center [926, 326] width 6 height 13
click at [930, 326] on span "C.." at bounding box center [926, 326] width 11 height 13
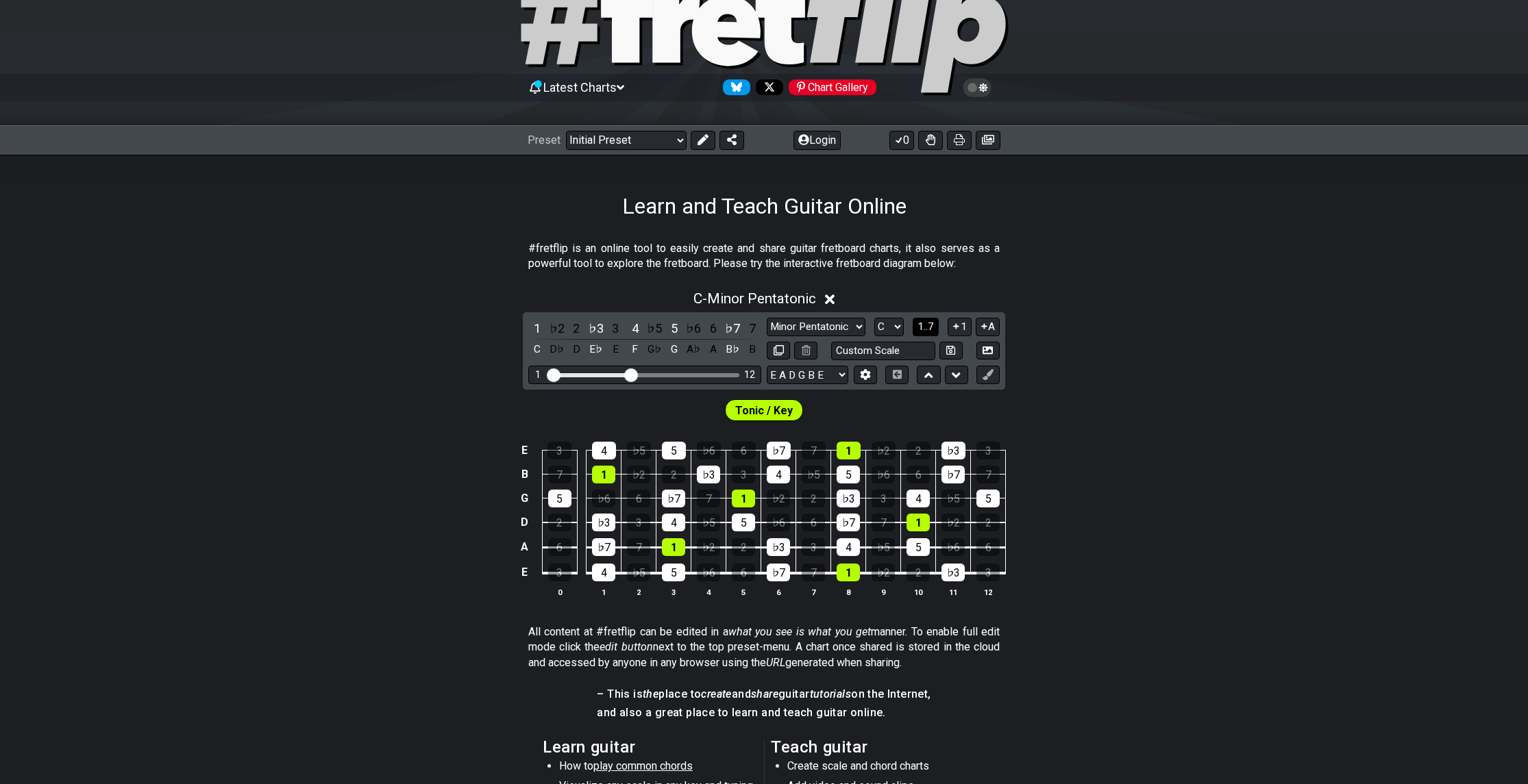
click at [930, 326] on span "1..7" at bounding box center [925, 326] width 16 height 13
click at [929, 326] on span "..." at bounding box center [926, 326] width 6 height 13
click at [881, 320] on select "A♭ A A♯ B♭ B C C♯ D♭ D D♯ E♭ E F F♯ G♭ G G♯" at bounding box center [889, 327] width 29 height 19
click at [891, 321] on select "A♭ A A♯ B♭ B C C♯ D♭ D D♯ E♭ E F F♯ G♭ G G♯" at bounding box center [889, 327] width 29 height 19
click at [957, 324] on icon at bounding box center [956, 326] width 5 height 5
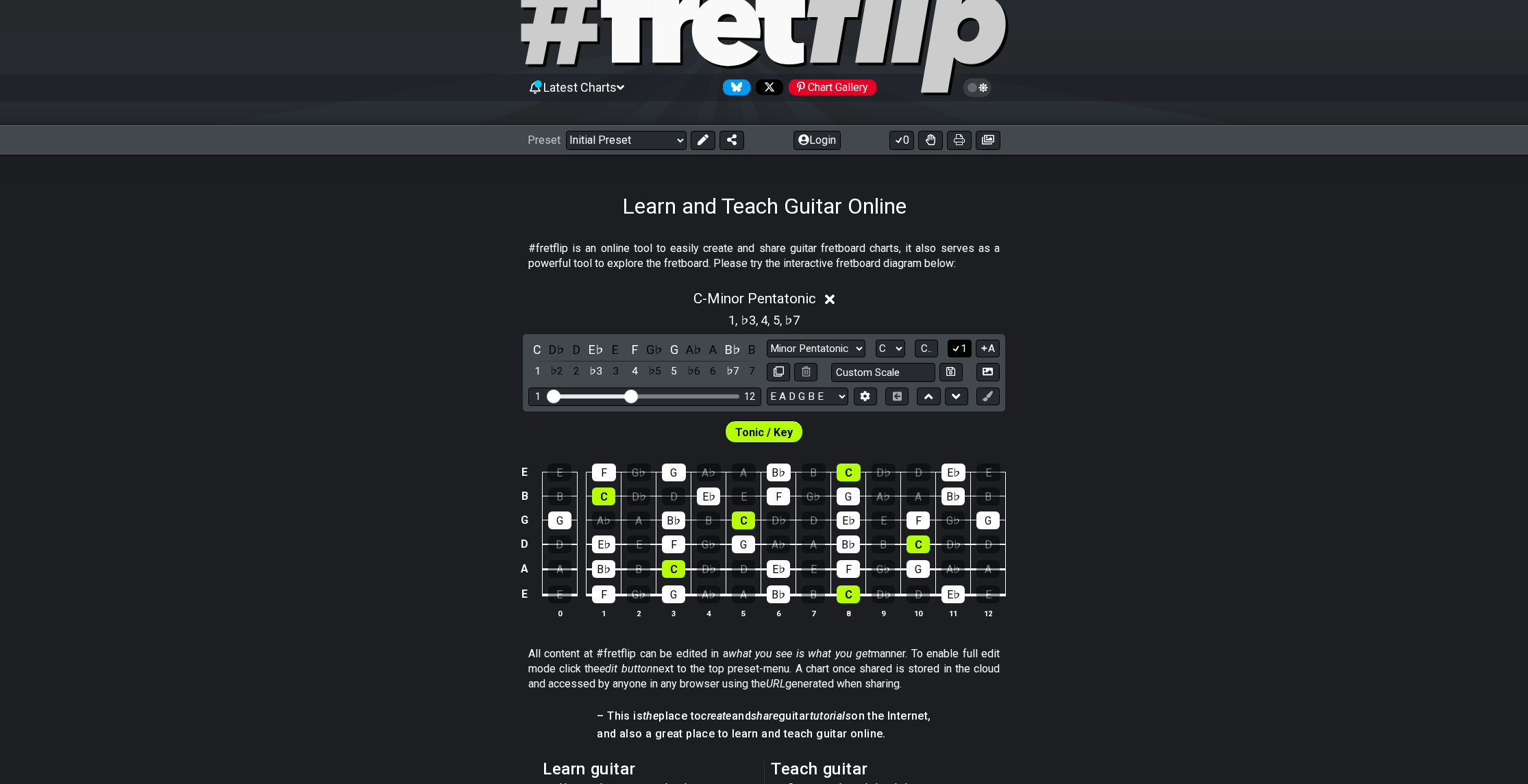
click at [960, 347] on icon at bounding box center [955, 349] width 13 height 10
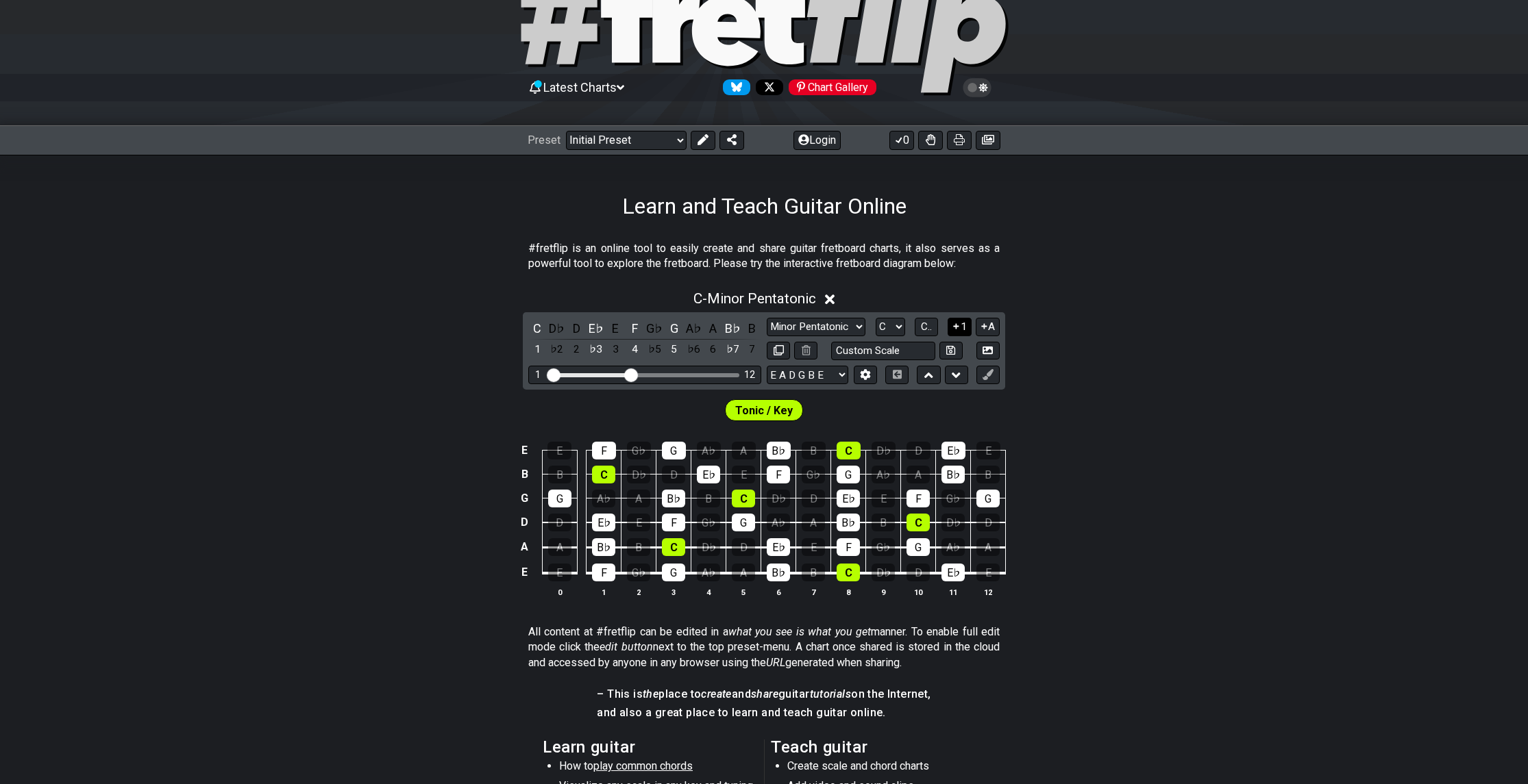
click at [966, 330] on button "1" at bounding box center [959, 327] width 23 height 19
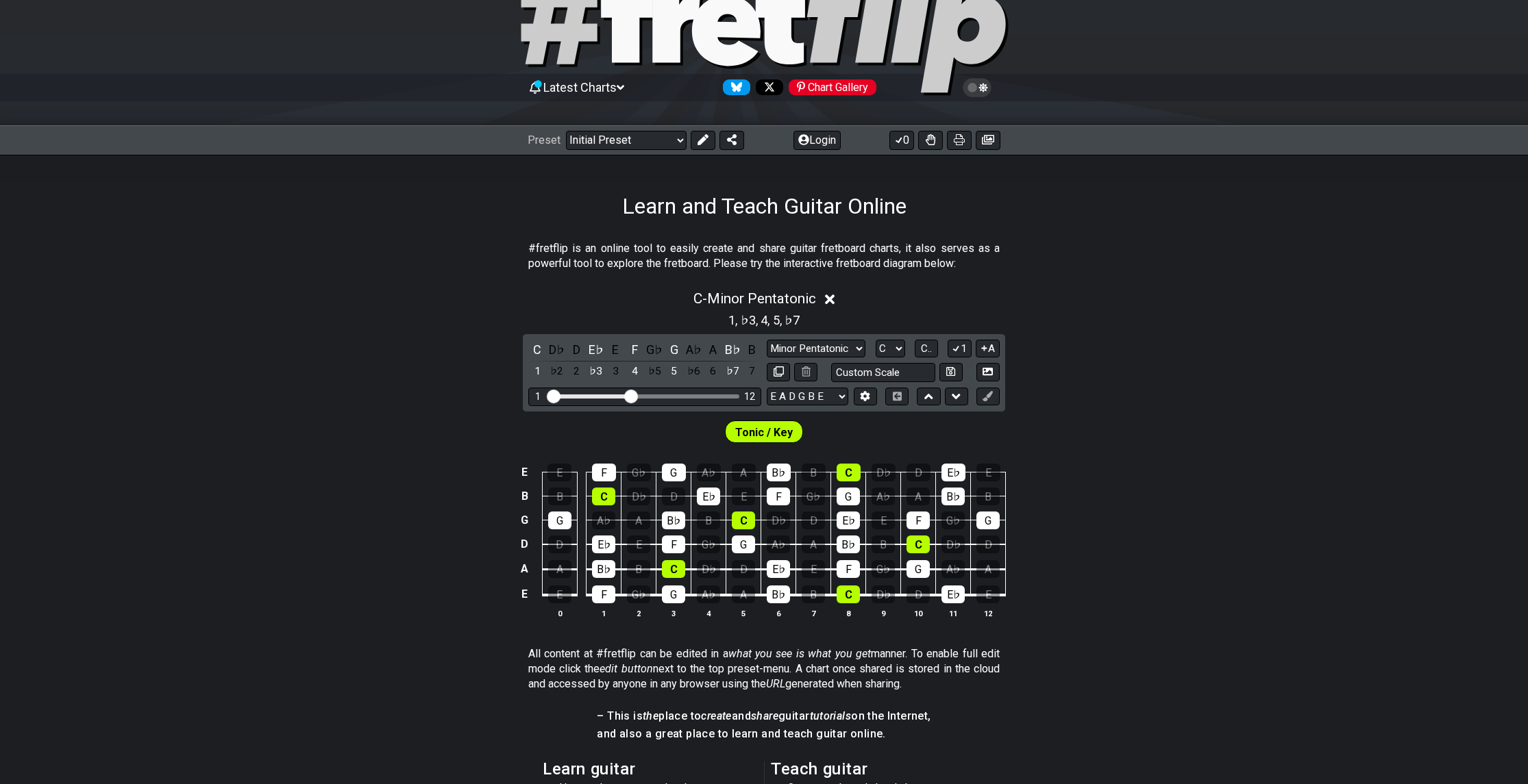
click at [774, 318] on span "5" at bounding box center [776, 320] width 7 height 19
click at [794, 321] on span "♭7" at bounding box center [792, 320] width 15 height 19
click at [987, 349] on icon at bounding box center [984, 349] width 13 height 10
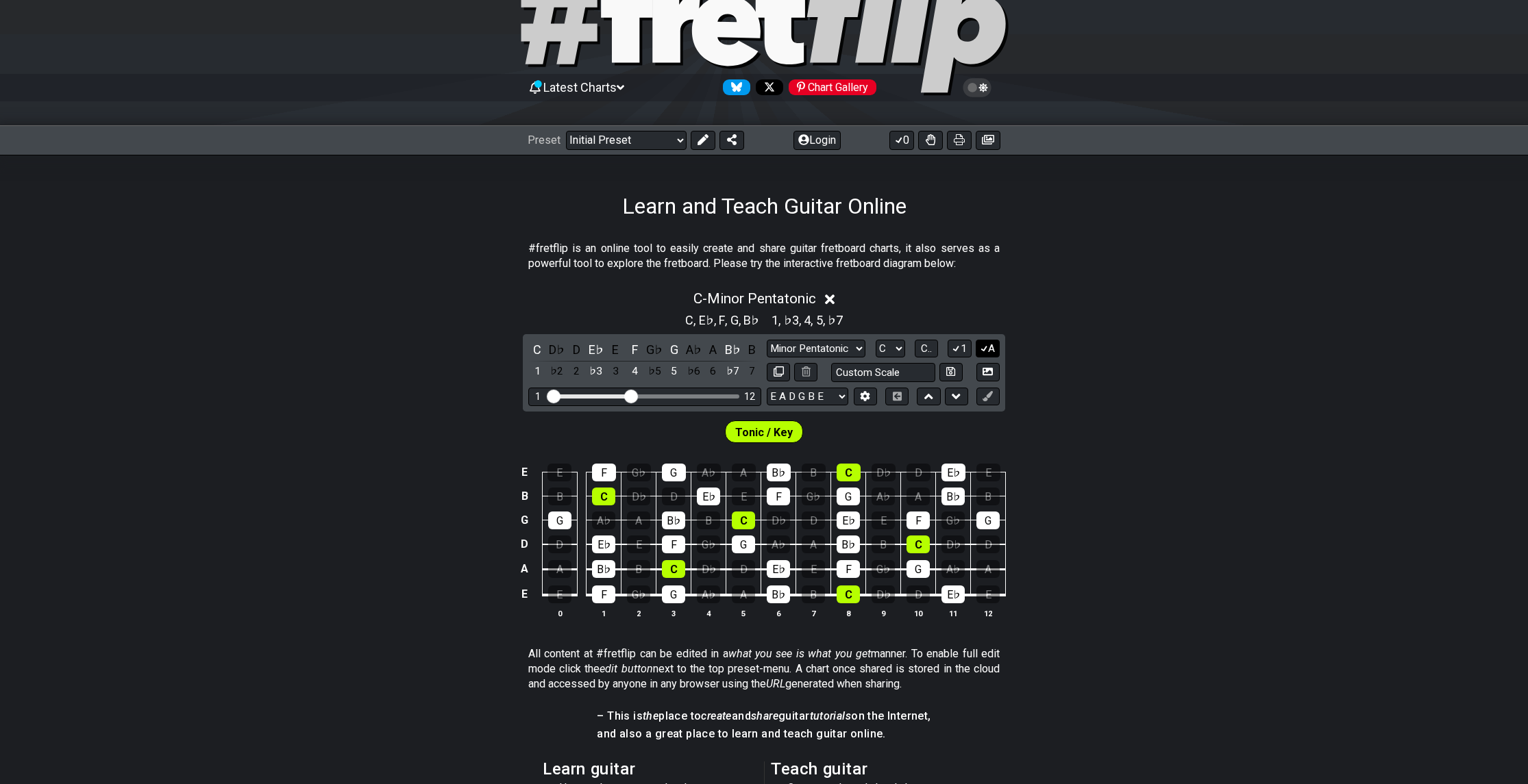
click at [987, 349] on icon at bounding box center [984, 349] width 13 height 10
click at [884, 347] on select "A♭ A A♯ B♭ B C C♯ D♭ D D♯ E♭ E F F♯ G♭ G G♯" at bounding box center [889, 349] width 29 height 19
click at [875, 340] on select "A♭ A A♯ B♭ B C C♯ D♭ D D♯ E♭ E F F♯ G♭ G G♯" at bounding box center [889, 349] width 29 height 19
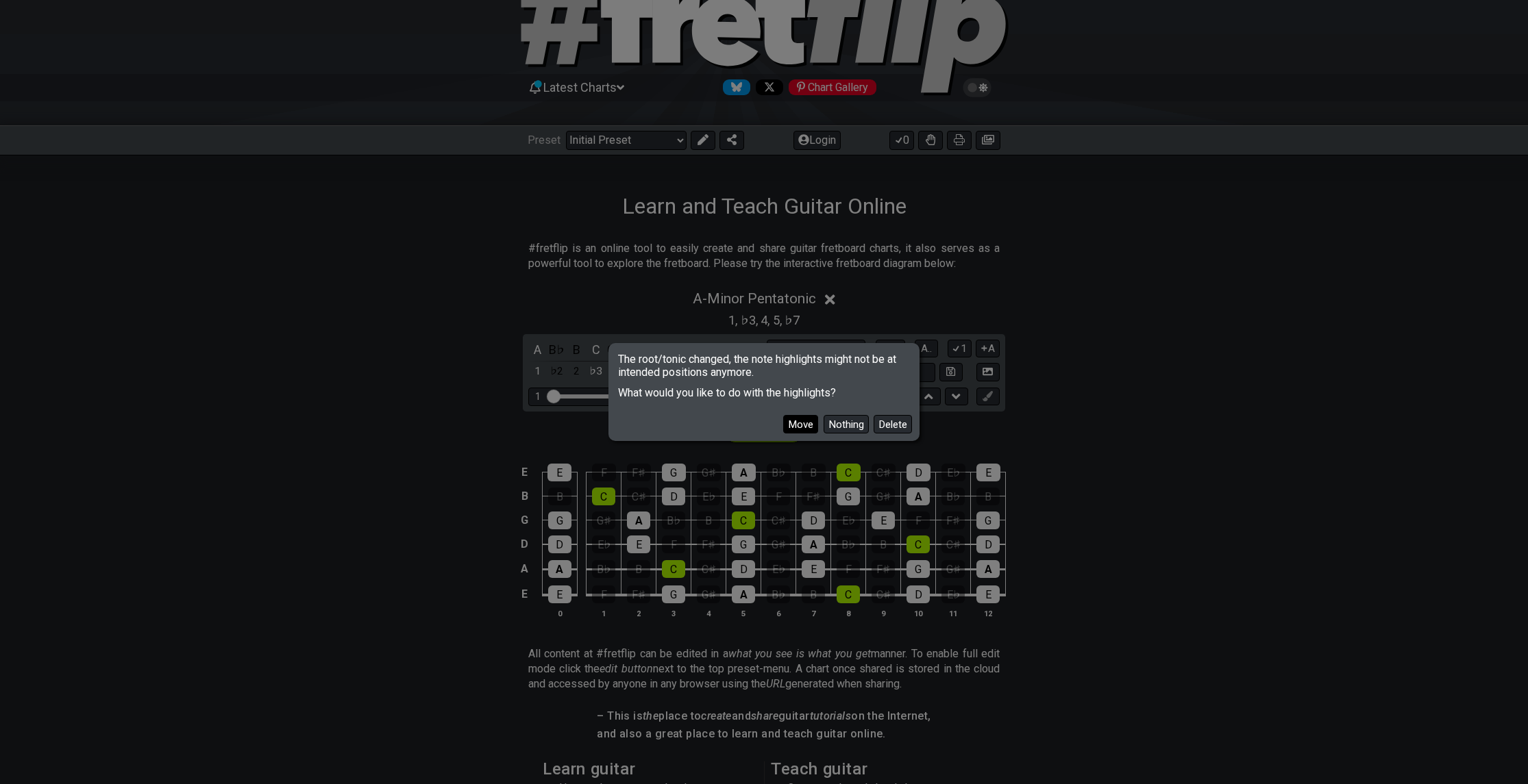
click at [797, 424] on button "Move" at bounding box center [801, 424] width 35 height 19
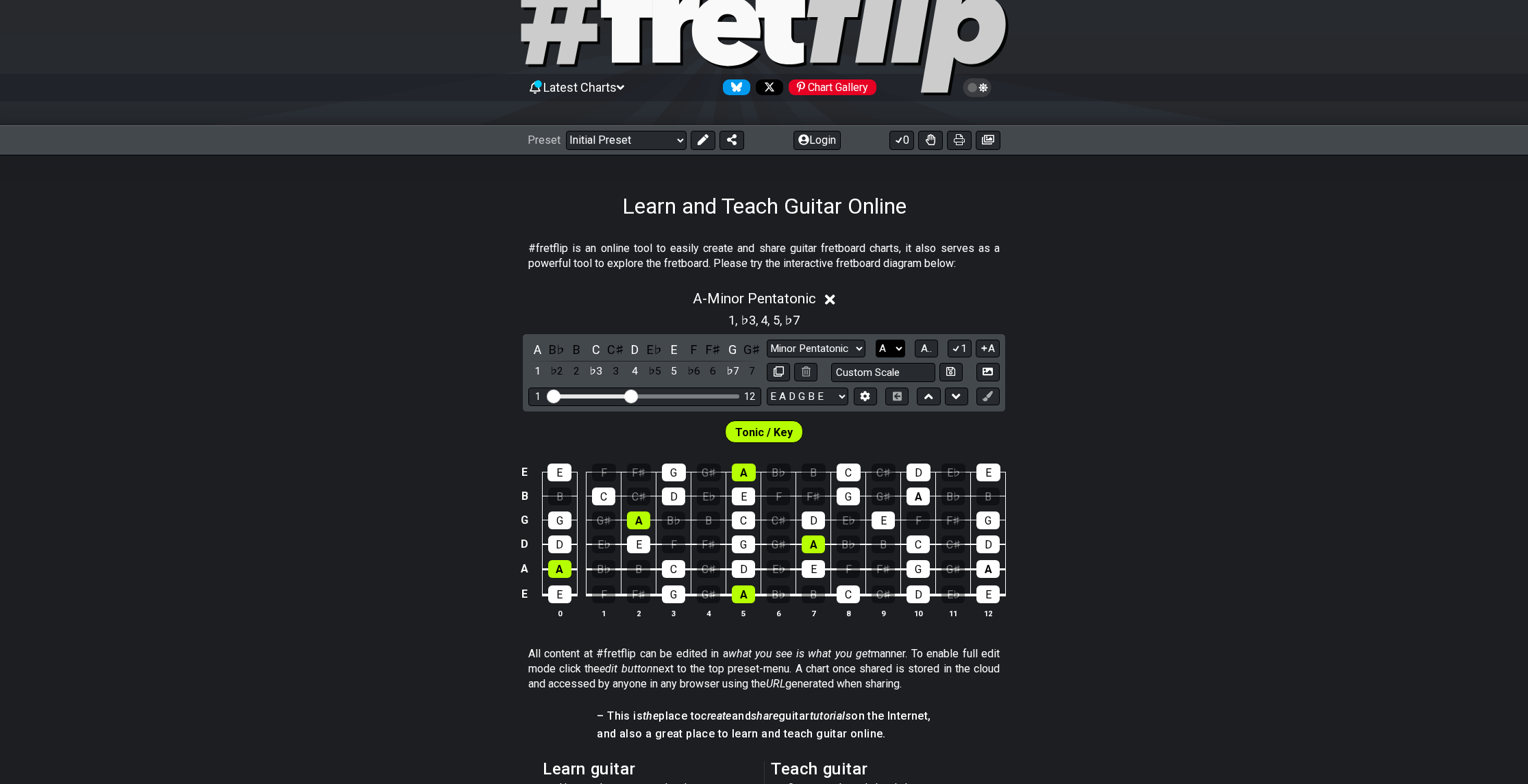
click at [885, 346] on select "A♭ A A♯ B♭ B C C♯ D♭ D D♯ E♭ E F F♯ G♭ G G♯" at bounding box center [889, 349] width 29 height 19
click at [875, 340] on select "A♭ A A♯ B♭ B C C♯ D♭ D D♯ E♭ E F F♯ G♭ G G♯" at bounding box center [889, 349] width 29 height 19
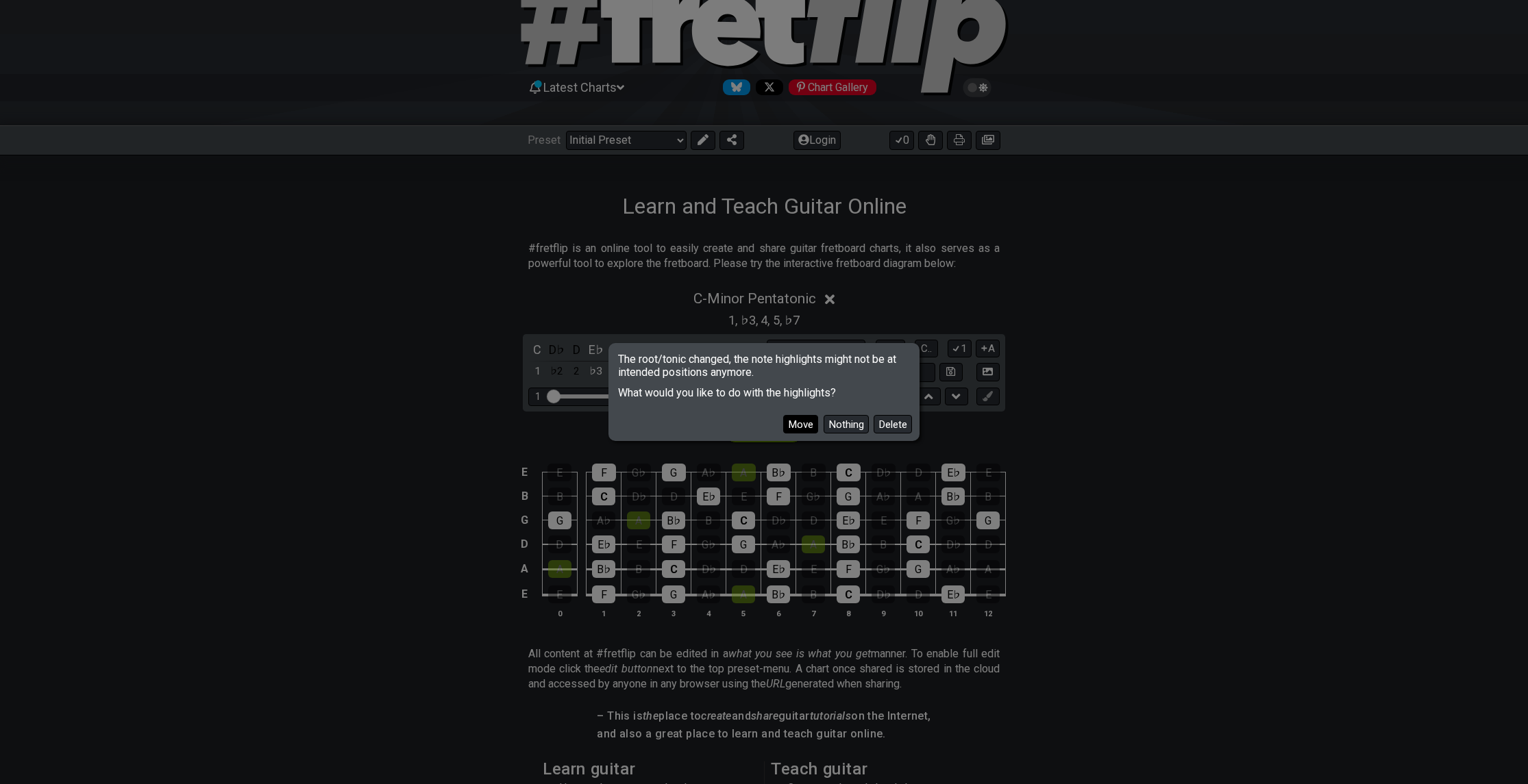
click at [796, 418] on button "Move" at bounding box center [801, 424] width 35 height 19
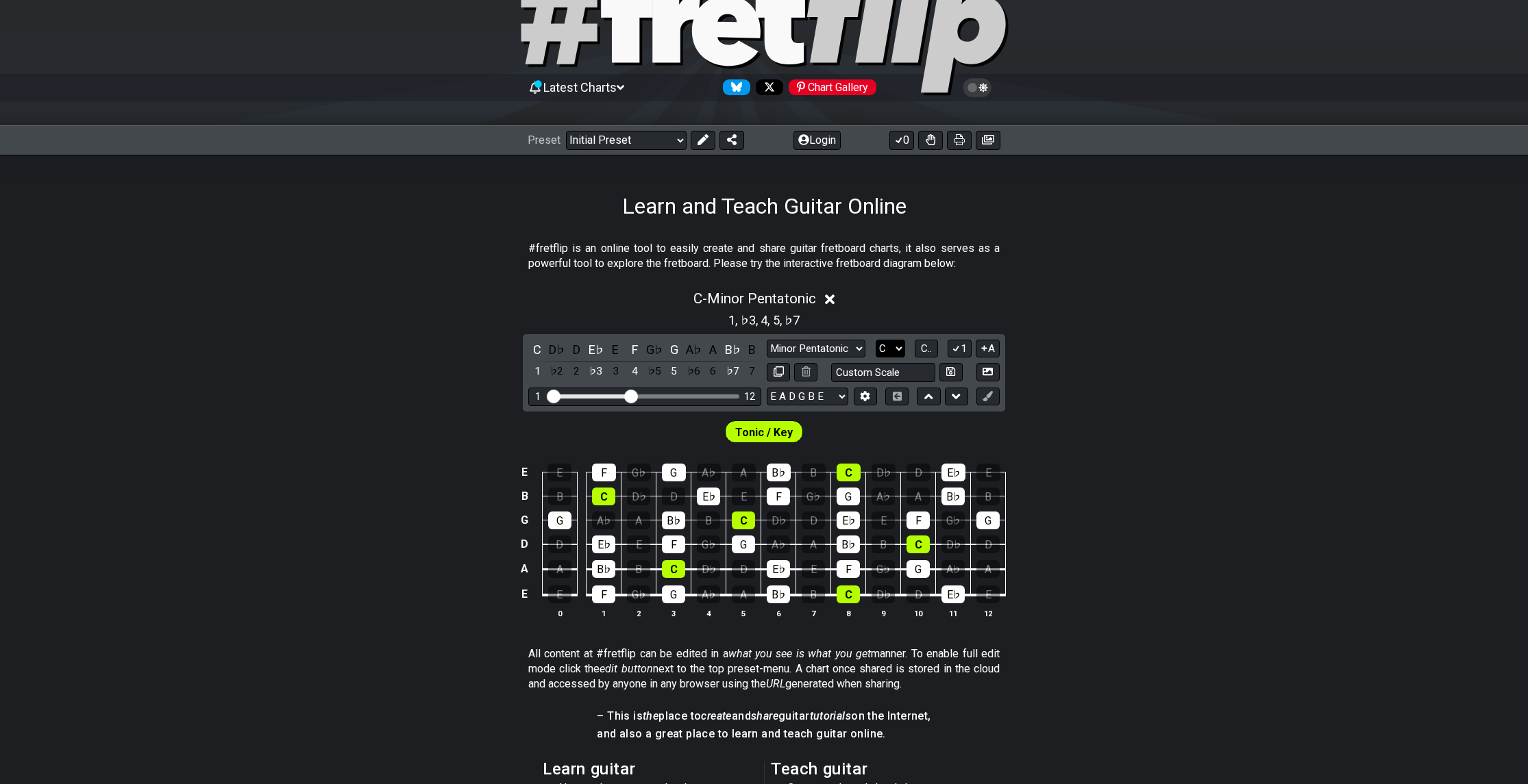
click at [883, 348] on select "A♭ A A♯ B♭ B C C♯ D♭ D D♯ E♭ E F F♯ G♭ G G♯" at bounding box center [889, 349] width 29 height 19
click at [875, 340] on select "A♭ A A♯ B♭ B C C♯ D♭ D D♯ E♭ E F F♯ G♭ G G♯" at bounding box center [889, 349] width 29 height 19
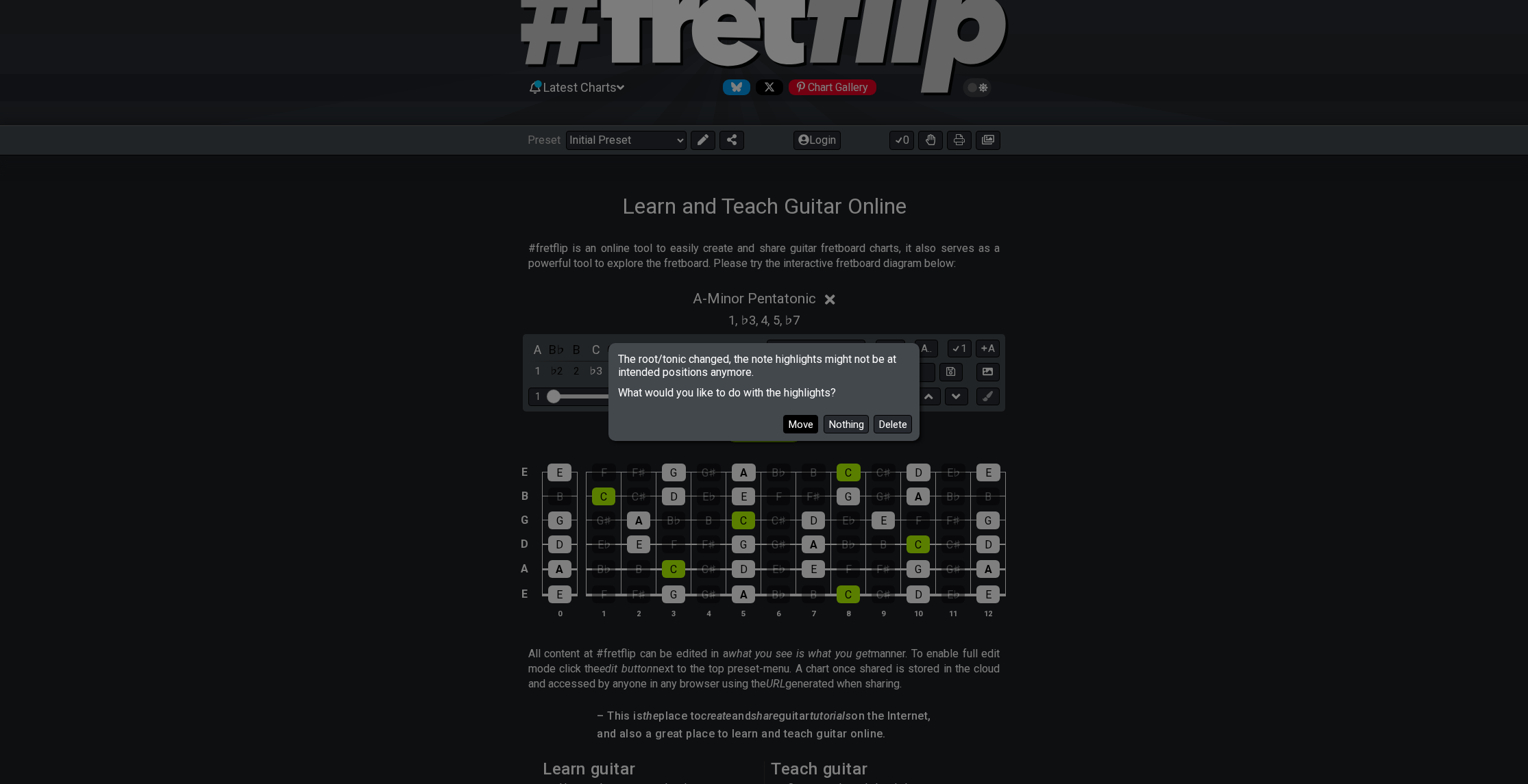
click at [805, 423] on button "Move" at bounding box center [801, 424] width 35 height 19
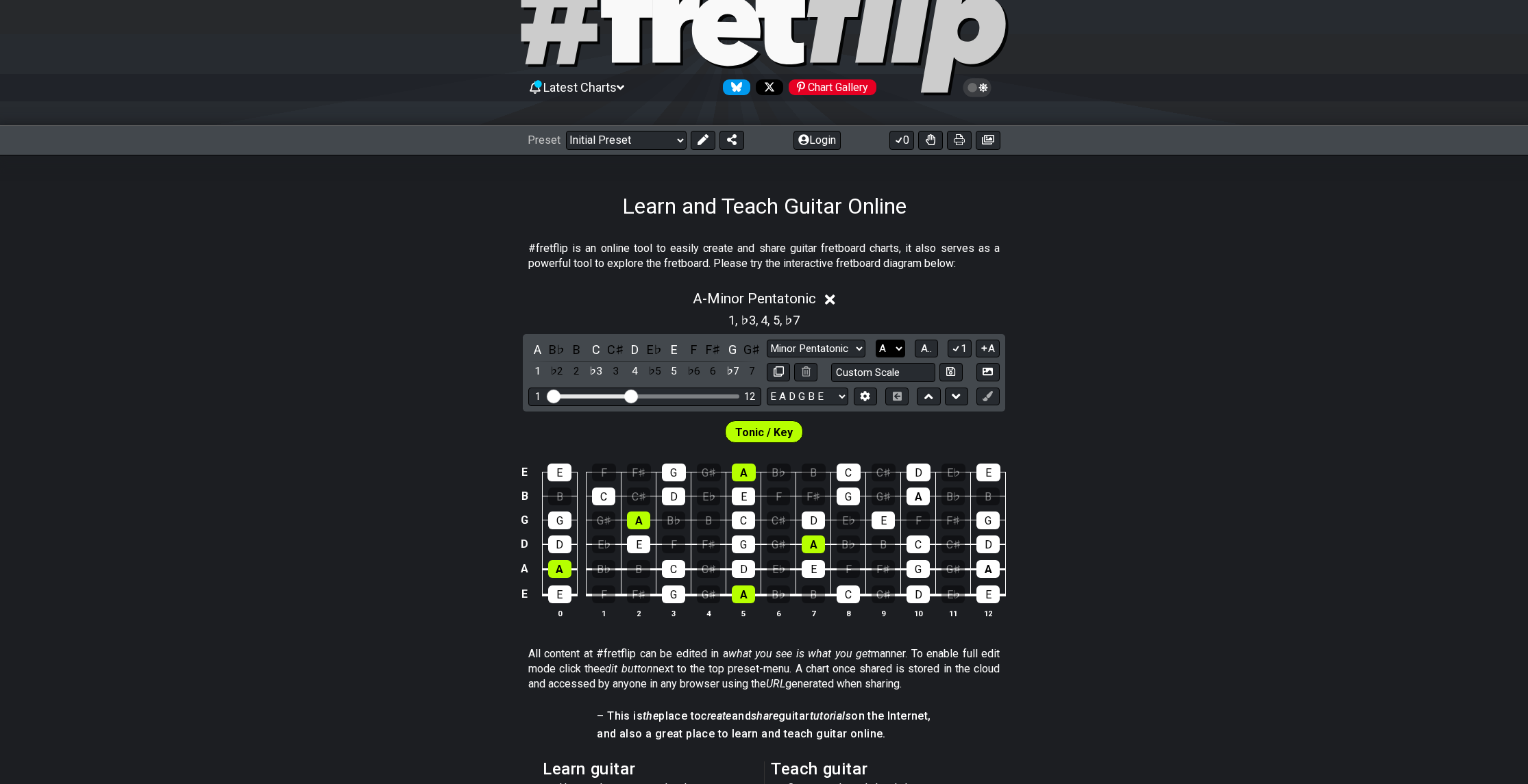
click at [895, 349] on select "A♭ A A♯ B♭ B C C♯ D♭ D D♯ E♭ E F F♯ G♭ G G♯" at bounding box center [889, 349] width 29 height 19
click at [891, 352] on select "A♭ A A♯ B♭ B C C♯ D♭ D D♯ E♭ E F F♯ G♭ G G♯" at bounding box center [889, 349] width 29 height 19
click at [886, 352] on select "A♭ A A♯ B♭ B C C♯ D♭ D D♯ E♭ E F F♯ G♭ G G♯" at bounding box center [889, 349] width 29 height 19
select select "D"
click at [875, 340] on select "A♭ A A♯ B♭ B C C♯ D♭ D D♯ E♭ E F F♯ G♭ G G♯" at bounding box center [889, 349] width 29 height 19
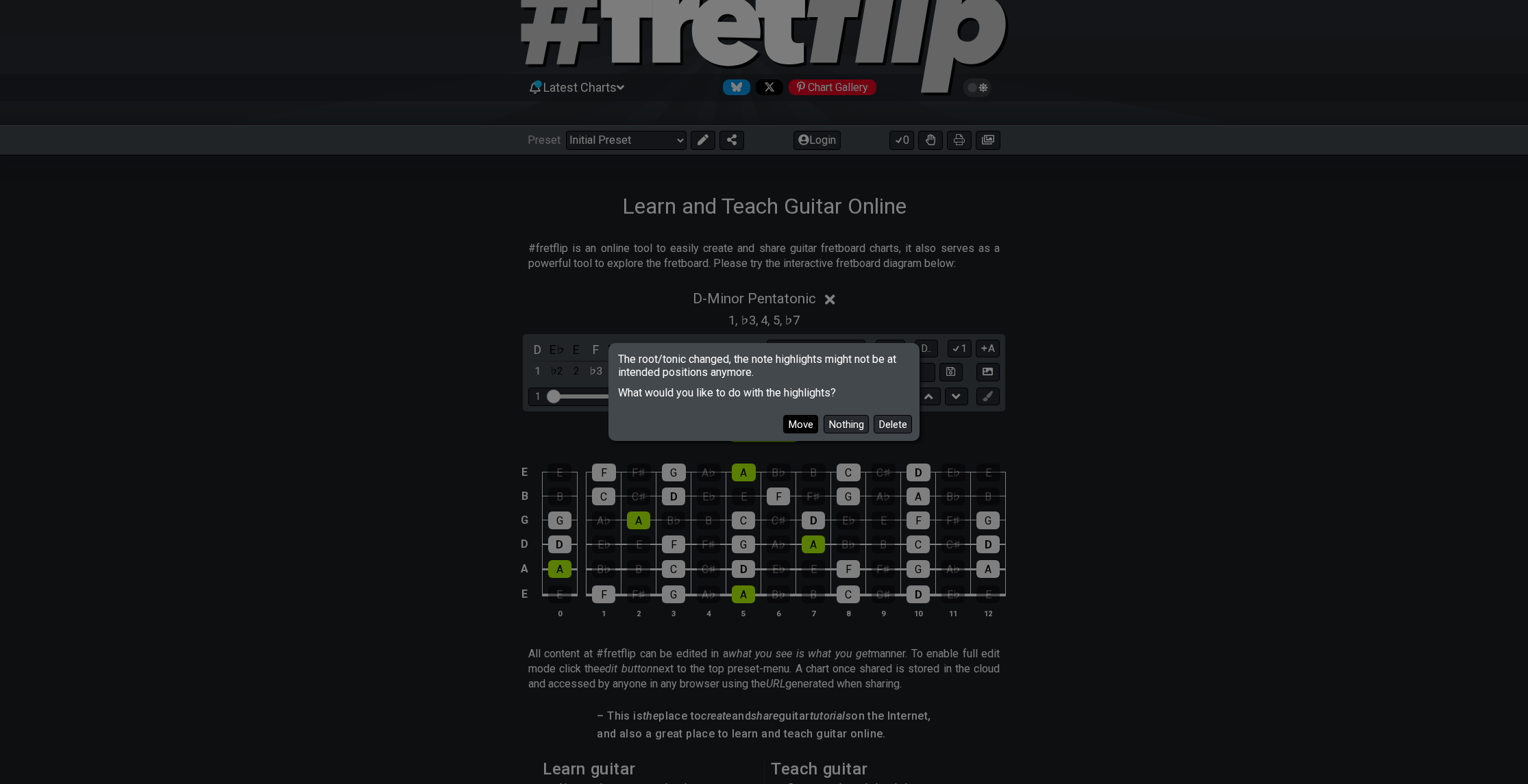
click at [804, 424] on button "Move" at bounding box center [801, 424] width 35 height 19
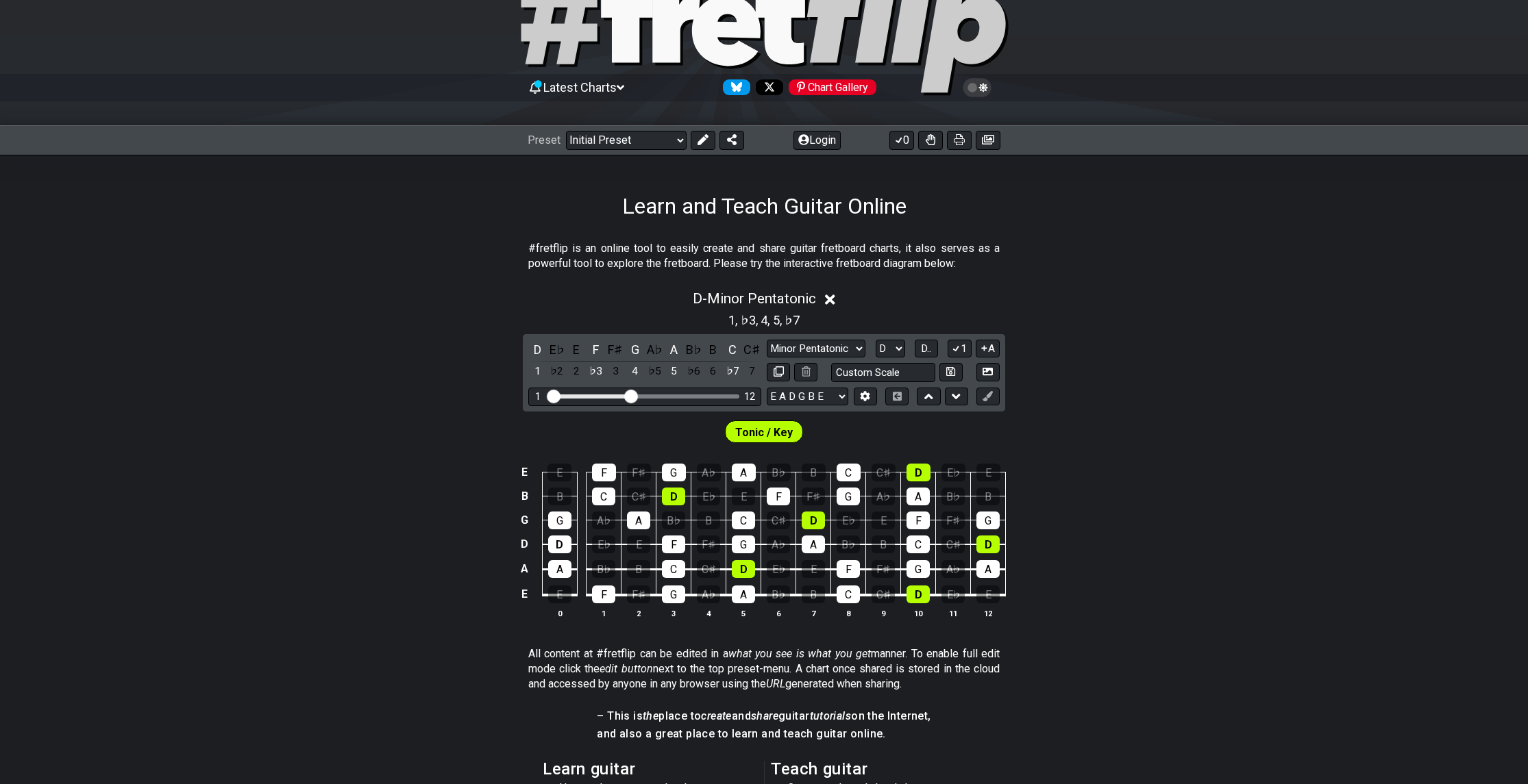
click at [355, 567] on div "E E F F♯ G A♭ A B♭ B C C♯ D E♭ E B B C C♯ D E♭ E F F♯ G A♭ A B♭ B G G A♭ A B♭ B…" at bounding box center [764, 542] width 1528 height 193
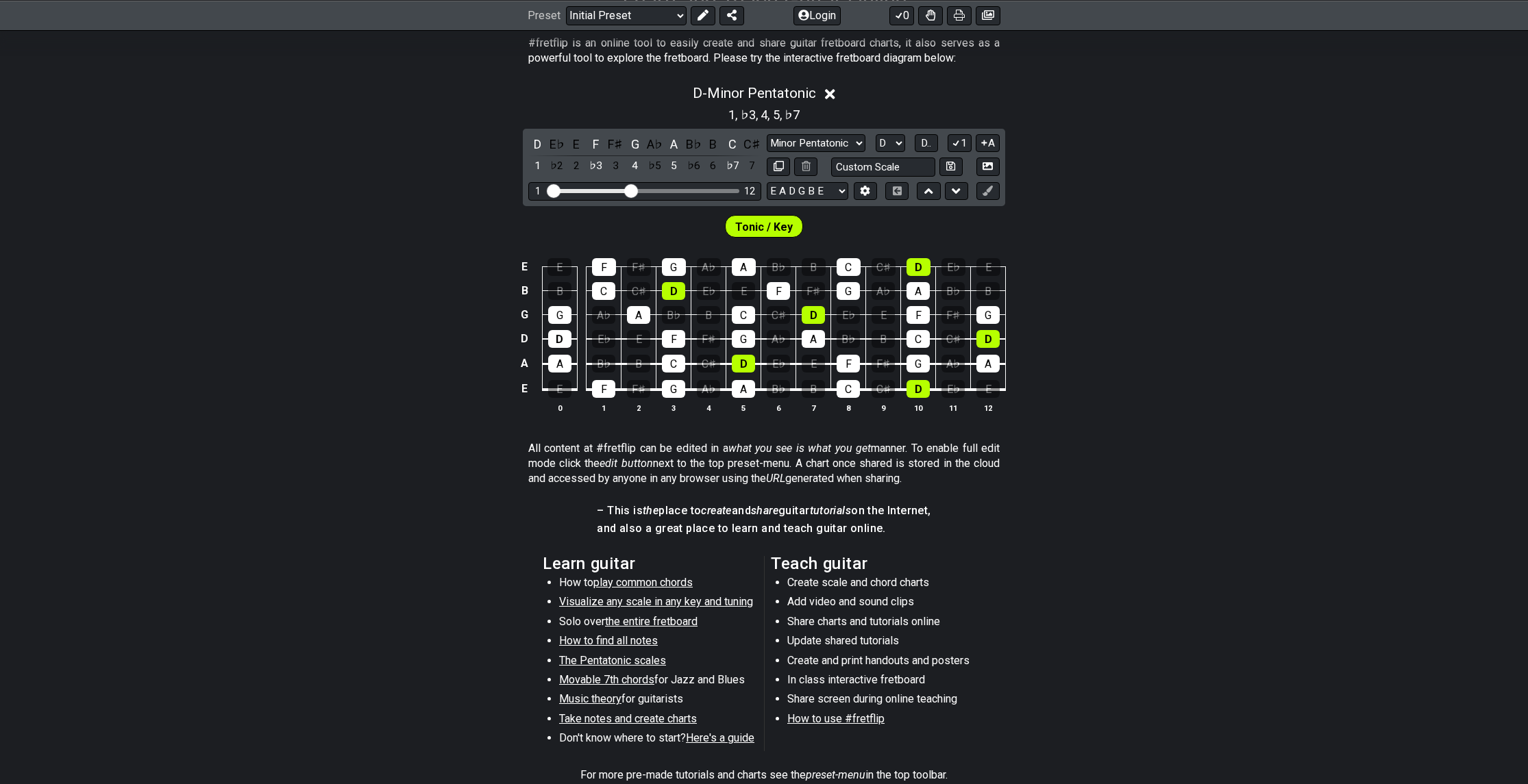
scroll to position [137, 0]
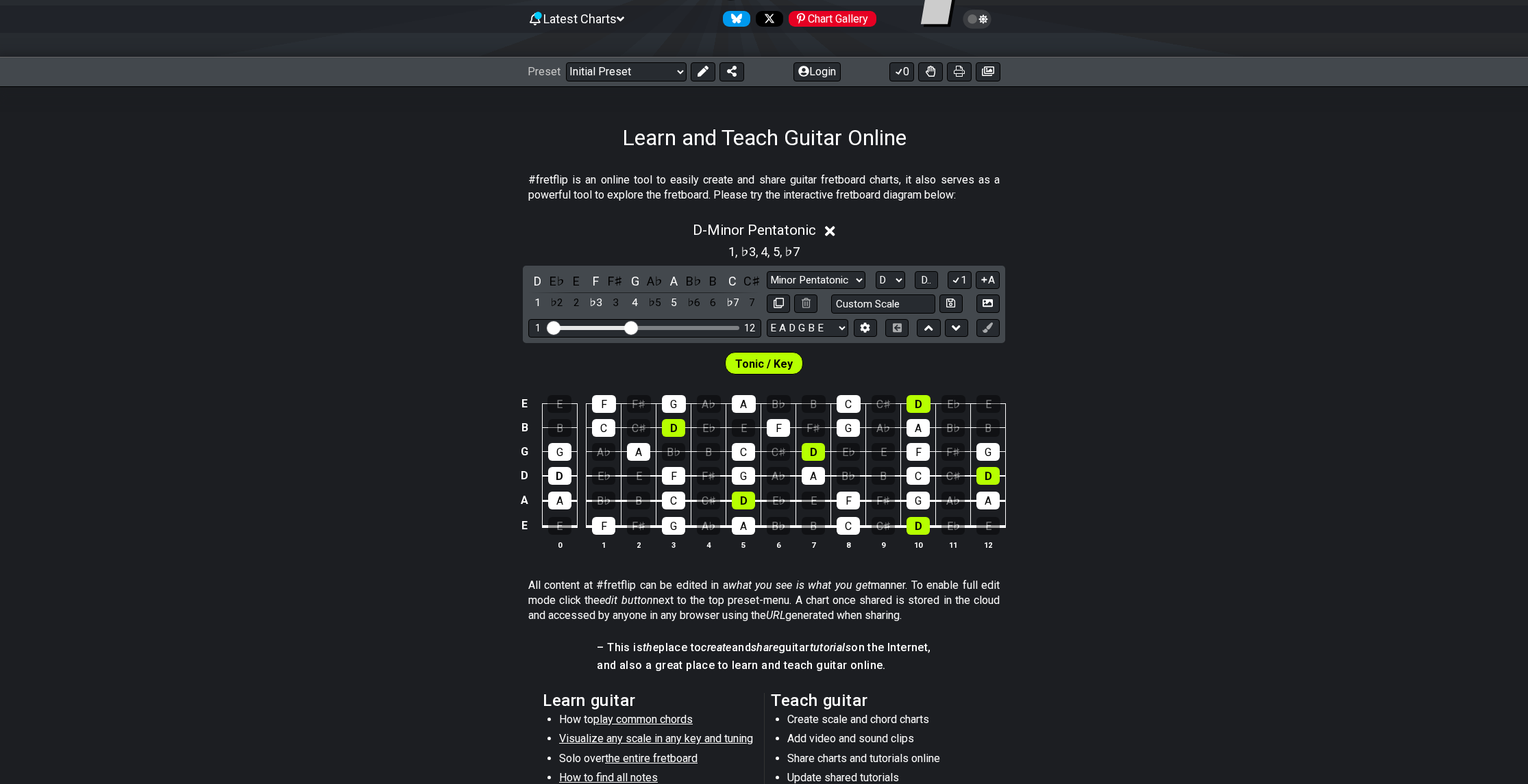
click at [738, 246] on span "," at bounding box center [737, 252] width 5 height 19
click at [847, 280] on select "Minor Pentatonic Click to edit Minor Pentatonic Major Pentatonic Minor Blues Ma…" at bounding box center [816, 280] width 99 height 19
click at [767, 271] on select "Minor Pentatonic Click to edit Minor Pentatonic Major Pentatonic Minor Blues Ma…" at bounding box center [816, 280] width 99 height 19
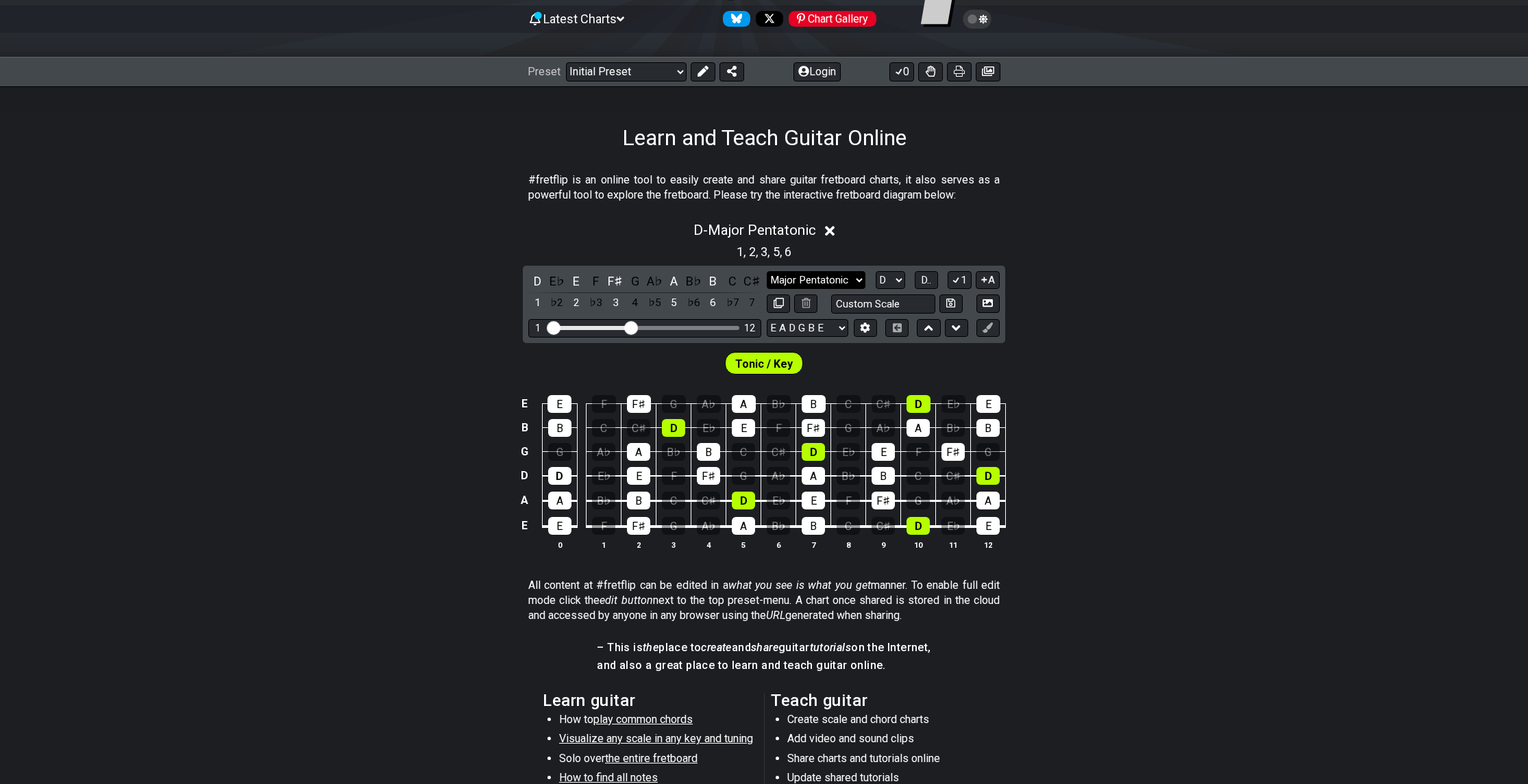
click at [834, 282] on select "Minor Pentatonic Click to edit Minor Pentatonic Major Pentatonic Minor Blues Ma…" at bounding box center [816, 280] width 99 height 19
click at [834, 278] on select "Minor Pentatonic Click to edit Minor Pentatonic Major Pentatonic Minor Blues Ma…" at bounding box center [816, 280] width 99 height 19
click at [829, 276] on select "Minor Pentatonic Click to edit Minor Pentatonic Major Pentatonic Minor Blues Ma…" at bounding box center [816, 280] width 99 height 19
click at [854, 278] on select "Minor Pentatonic Click to edit Minor Pentatonic Major Pentatonic Minor Blues Ma…" at bounding box center [816, 280] width 99 height 19
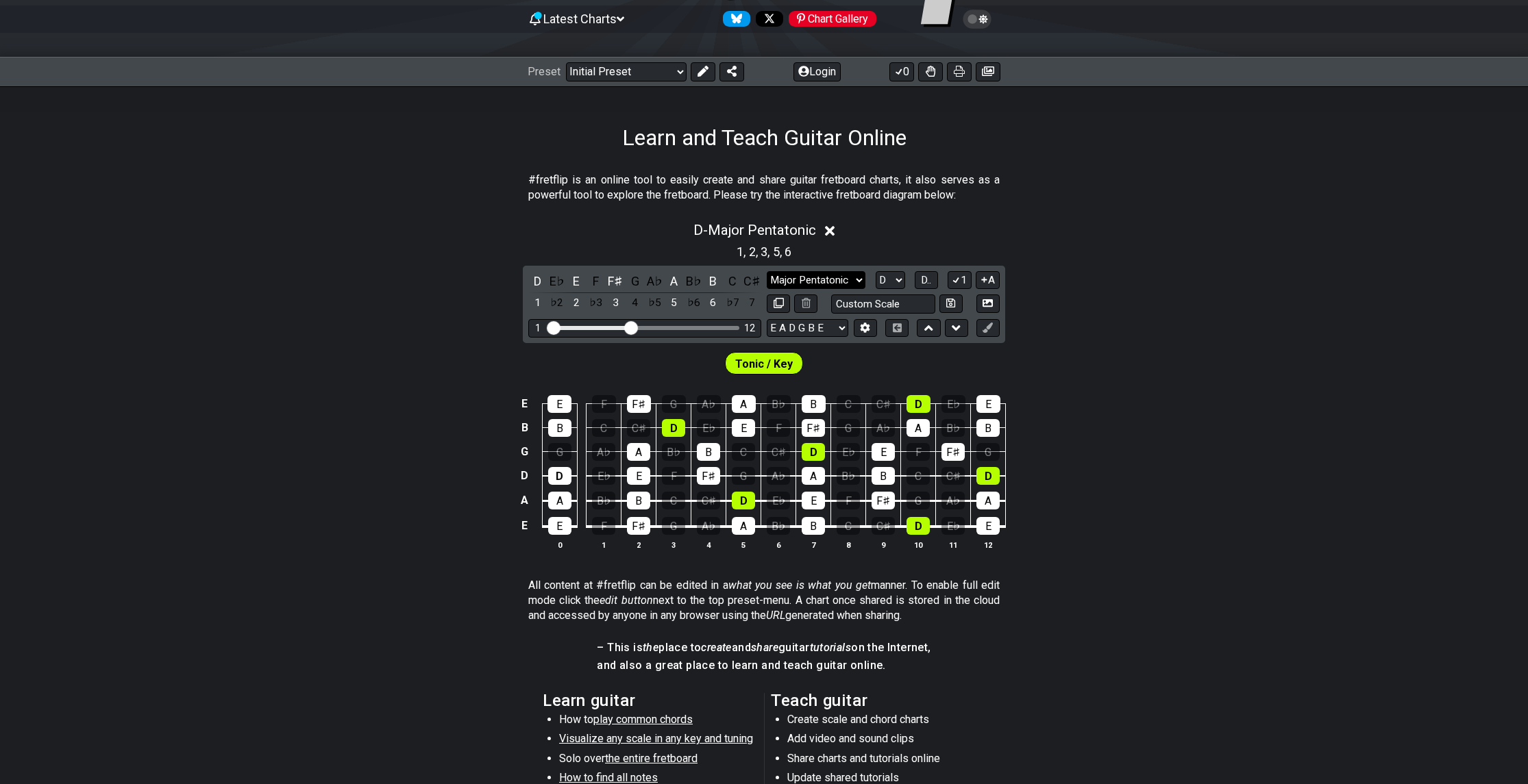
select select "Minor Pentatonic"
click at [767, 271] on select "Minor Pentatonic Click to edit Minor Pentatonic Major Pentatonic Minor Blues Ma…" at bounding box center [816, 280] width 99 height 19
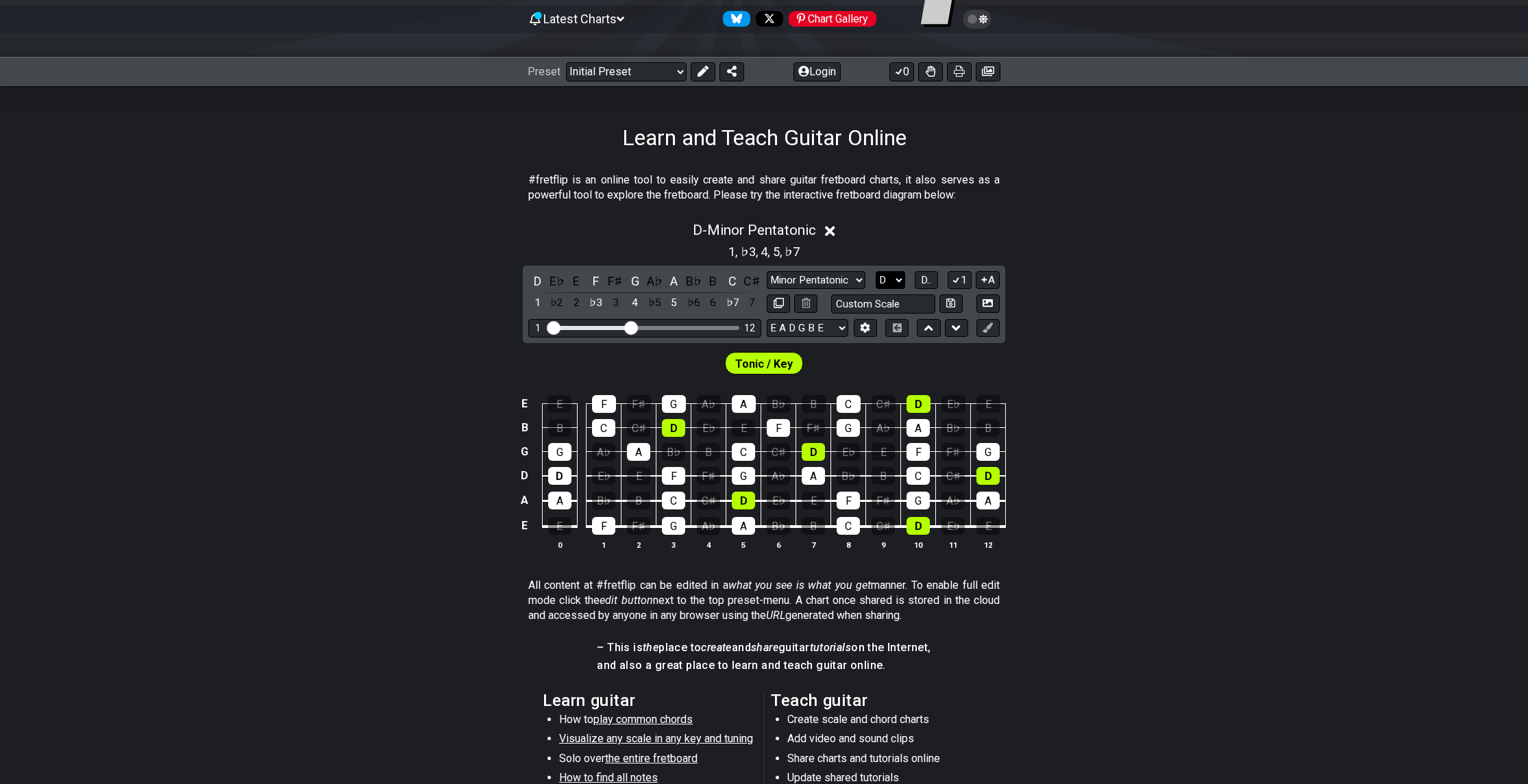
click at [899, 286] on select "A♭ A A♯ B♭ B C C♯ D♭ D D♯ E♭ E F F♯ G♭ G G♯" at bounding box center [889, 280] width 29 height 19
click at [897, 281] on select "A♭ A A♯ B♭ B C C♯ D♭ D D♯ E♭ E F F♯ G♭ G G♯" at bounding box center [889, 280] width 29 height 19
click at [897, 280] on select "A♭ A A♯ B♭ B C C♯ D♭ D D♯ E♭ E F F♯ G♭ G G♯" at bounding box center [889, 280] width 29 height 19
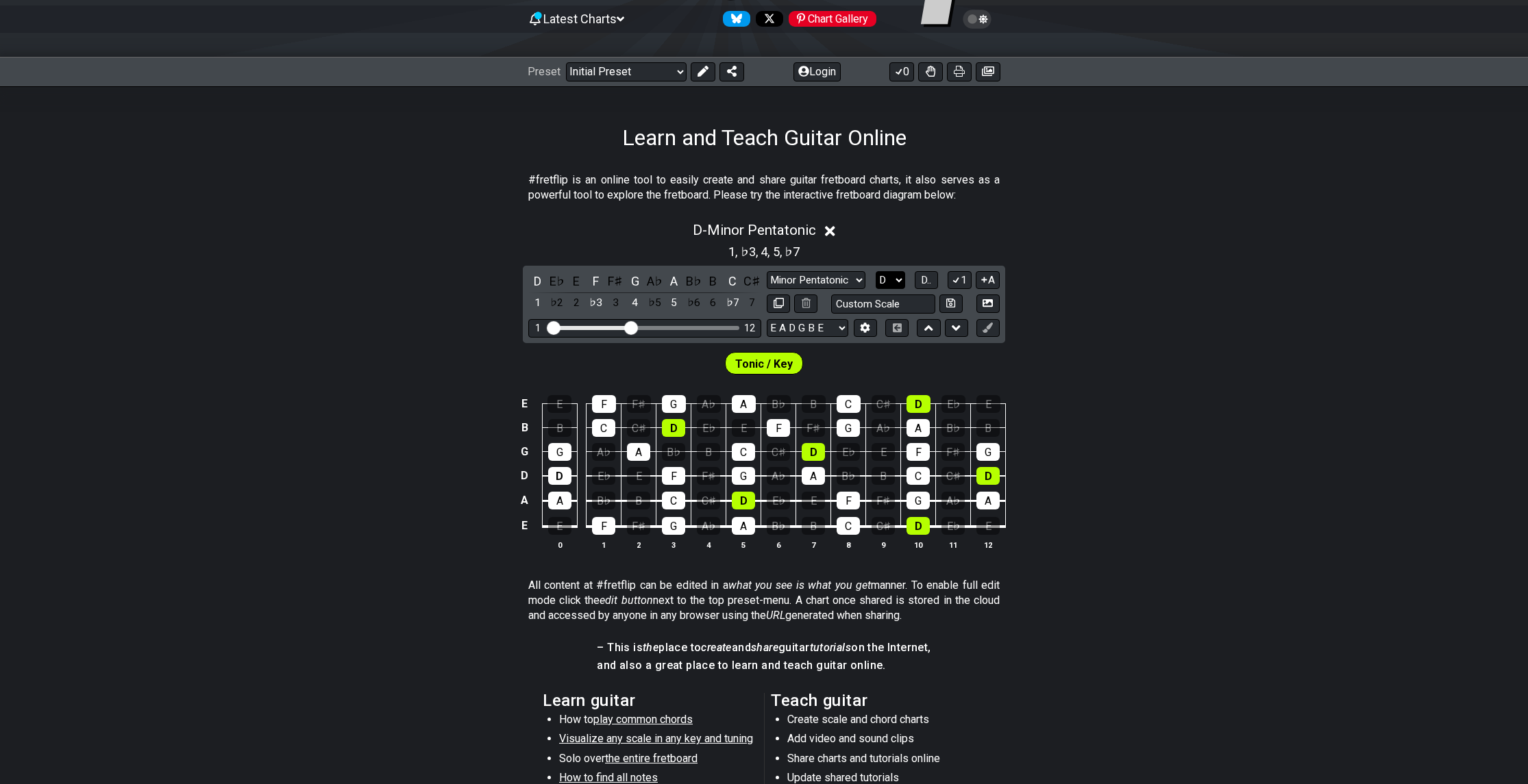
click at [897, 280] on select "A♭ A A♯ B♭ B C C♯ D♭ D D♯ E♭ E F F♯ G♭ G G♯" at bounding box center [889, 280] width 29 height 19
click at [595, 328] on div "Visible fret range" at bounding box center [590, 329] width 79 height 4
drag, startPoint x: 630, startPoint y: 326, endPoint x: 597, endPoint y: 323, distance: 33.1
click at [597, 327] on input "Visible fret range" at bounding box center [645, 327] width 195 height 0
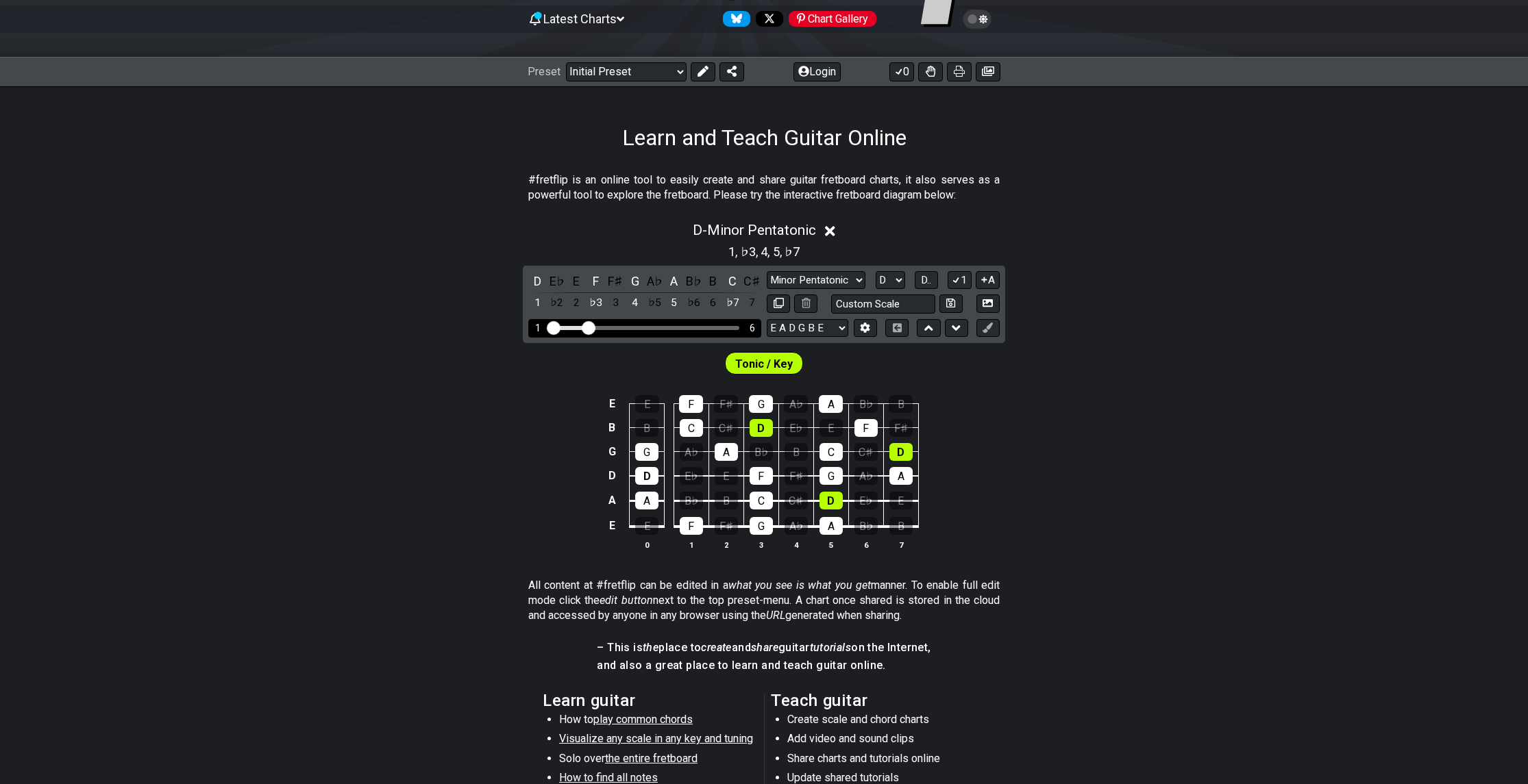
drag, startPoint x: 597, startPoint y: 323, endPoint x: 588, endPoint y: 325, distance: 9.2
click at [588, 327] on input "Visible fret range" at bounding box center [645, 327] width 195 height 0
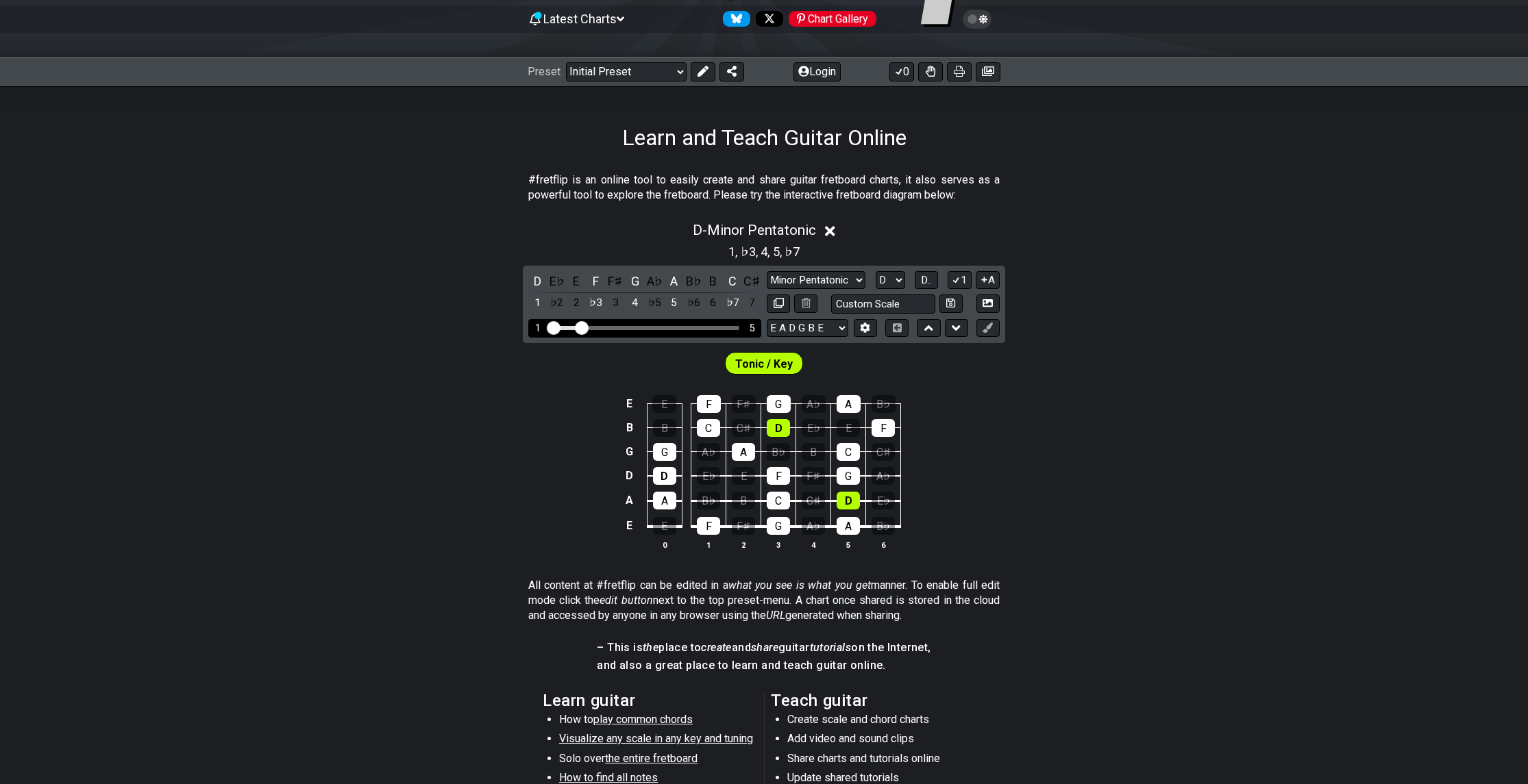
drag, startPoint x: 588, startPoint y: 326, endPoint x: 580, endPoint y: 326, distance: 8.0
click at [580, 327] on input "Visible fret range" at bounding box center [645, 327] width 195 height 0
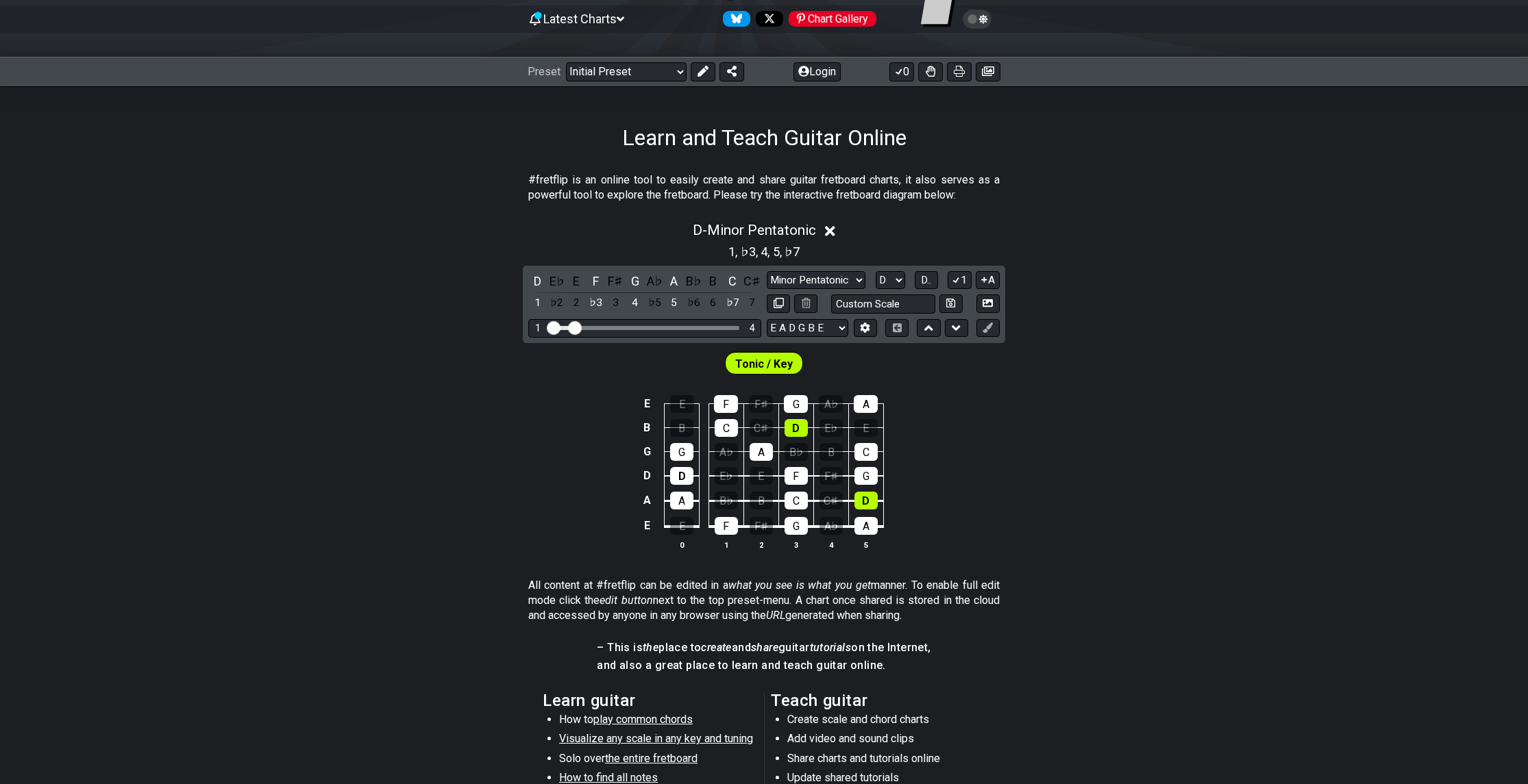
drag, startPoint x: 583, startPoint y: 328, endPoint x: 571, endPoint y: 330, distance: 12.2
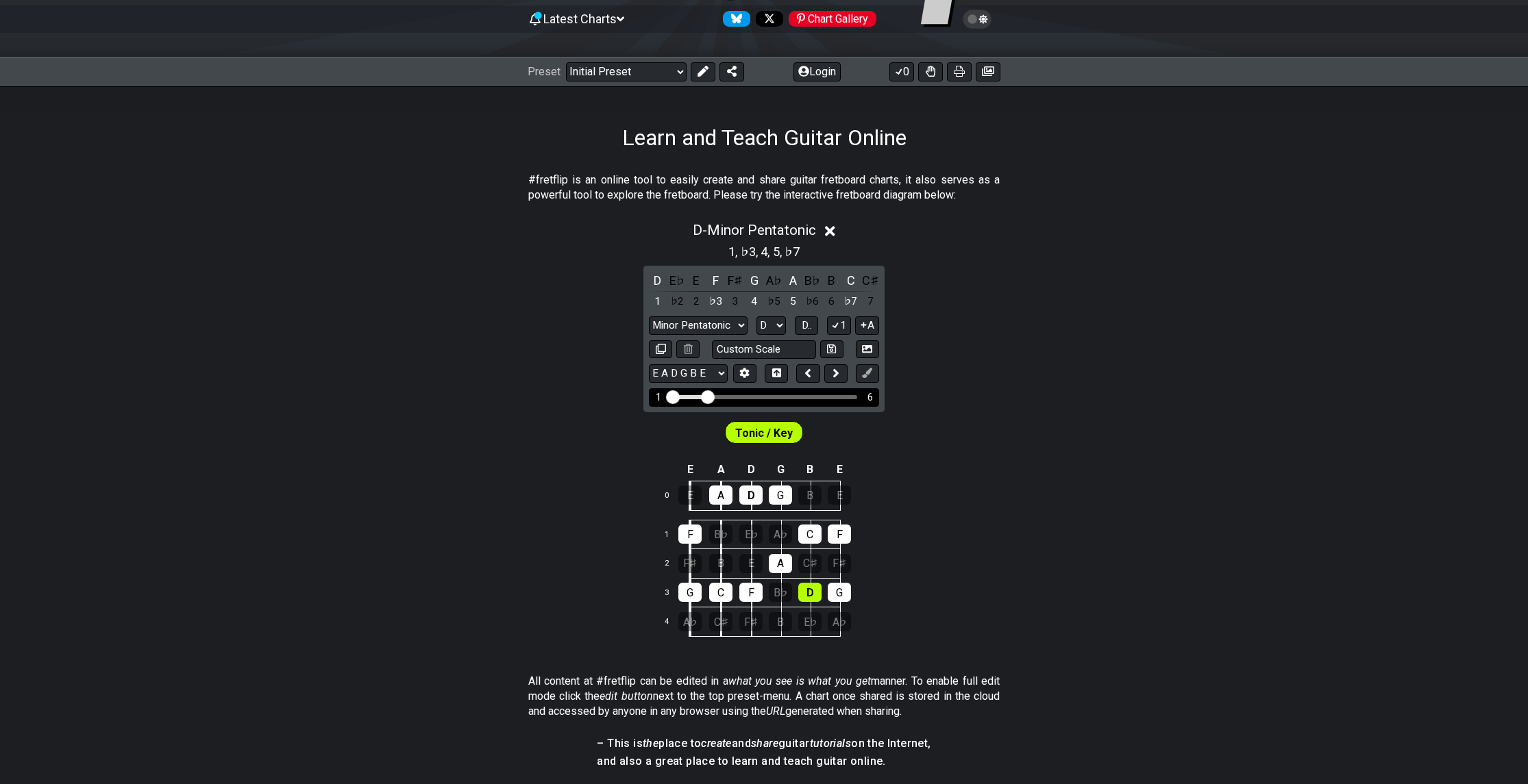
drag, startPoint x: 693, startPoint y: 393, endPoint x: 709, endPoint y: 393, distance: 16.0
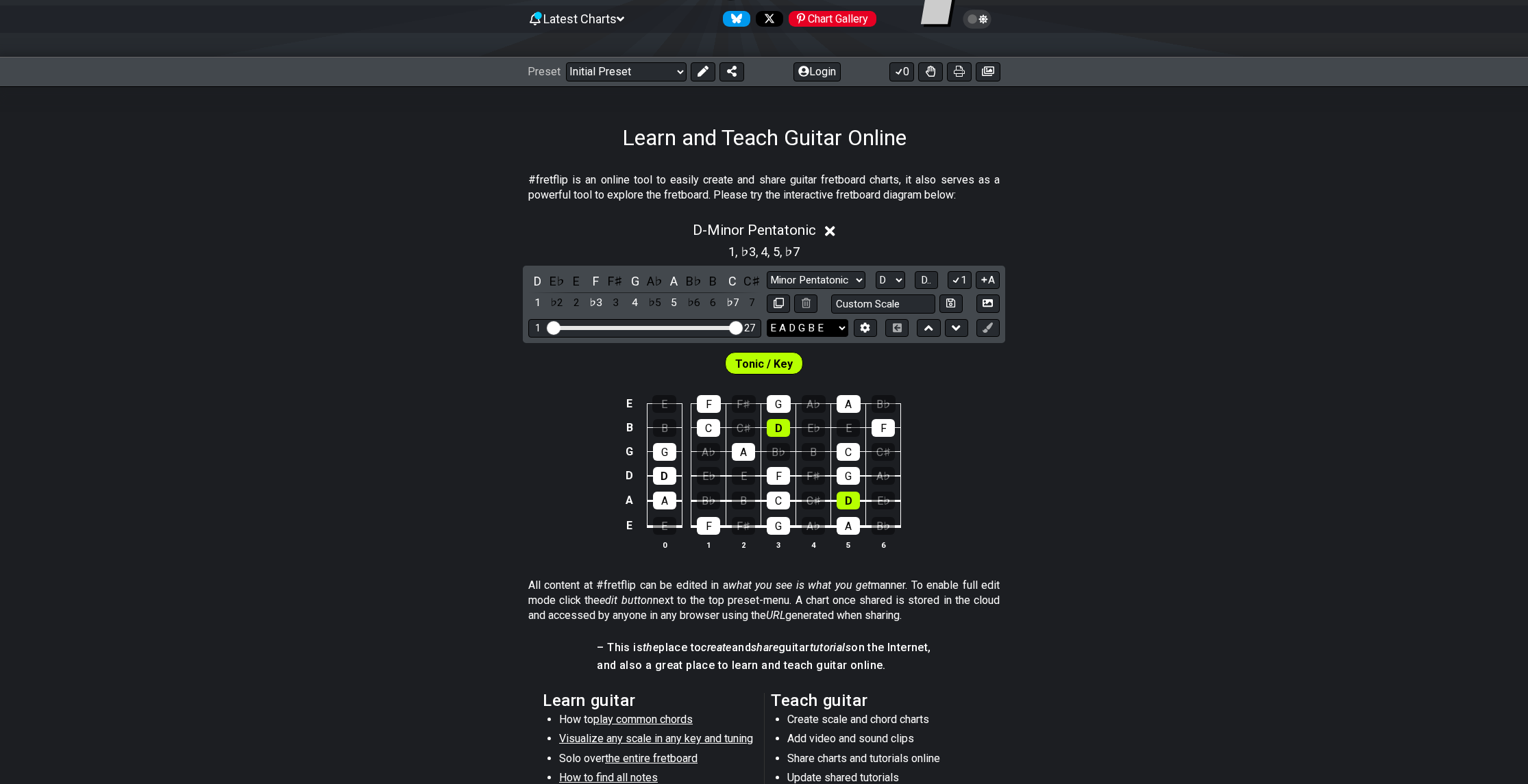
drag, startPoint x: 590, startPoint y: 325, endPoint x: 775, endPoint y: 334, distance: 185.2
click at [742, 327] on input "Visible fret range" at bounding box center [645, 327] width 195 height 0
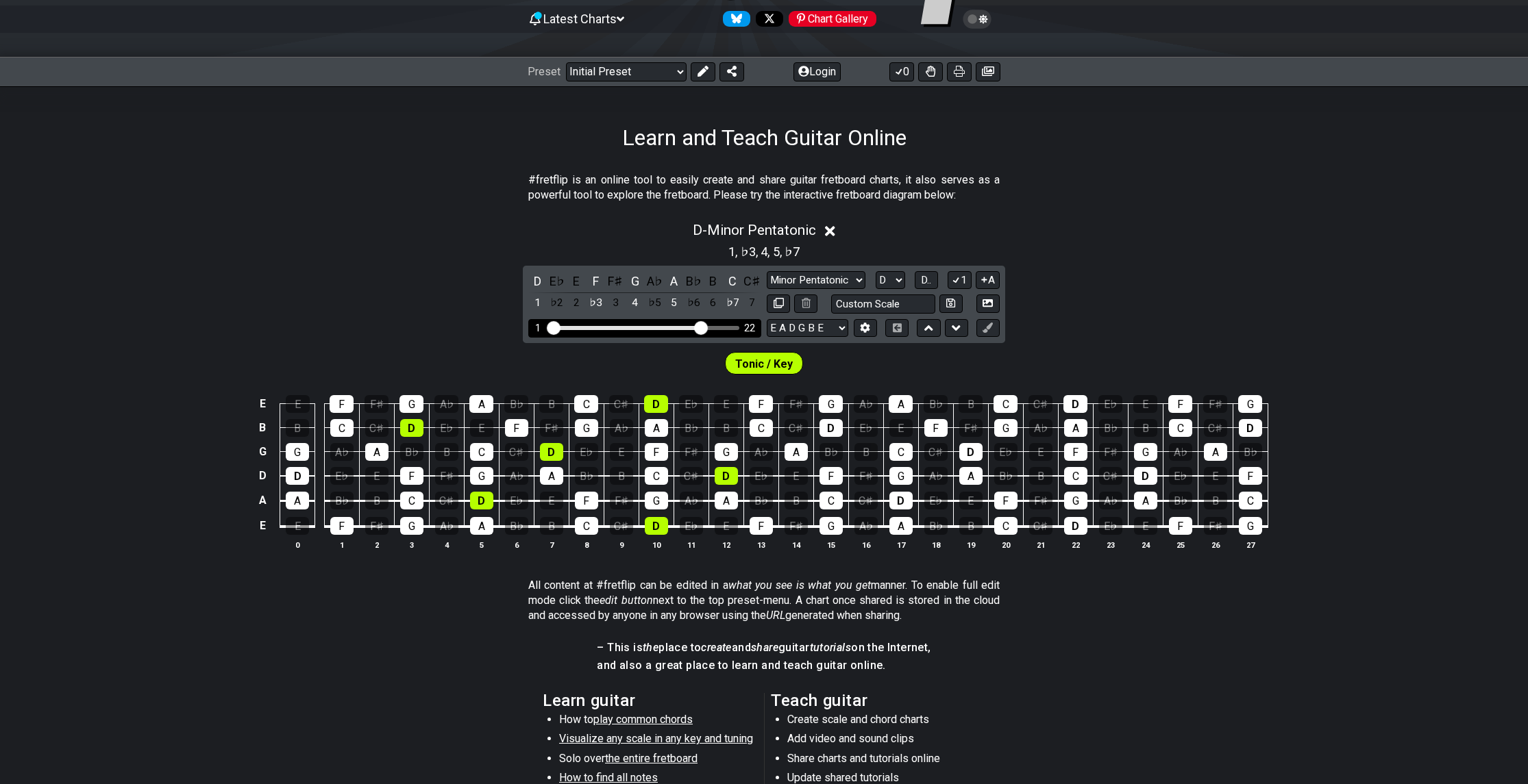
drag, startPoint x: 736, startPoint y: 327, endPoint x: 698, endPoint y: 331, distance: 38.2
click at [698, 327] on input "Visible fret range" at bounding box center [645, 327] width 195 height 0
